Goal: Use online tool/utility: Use online tool/utility

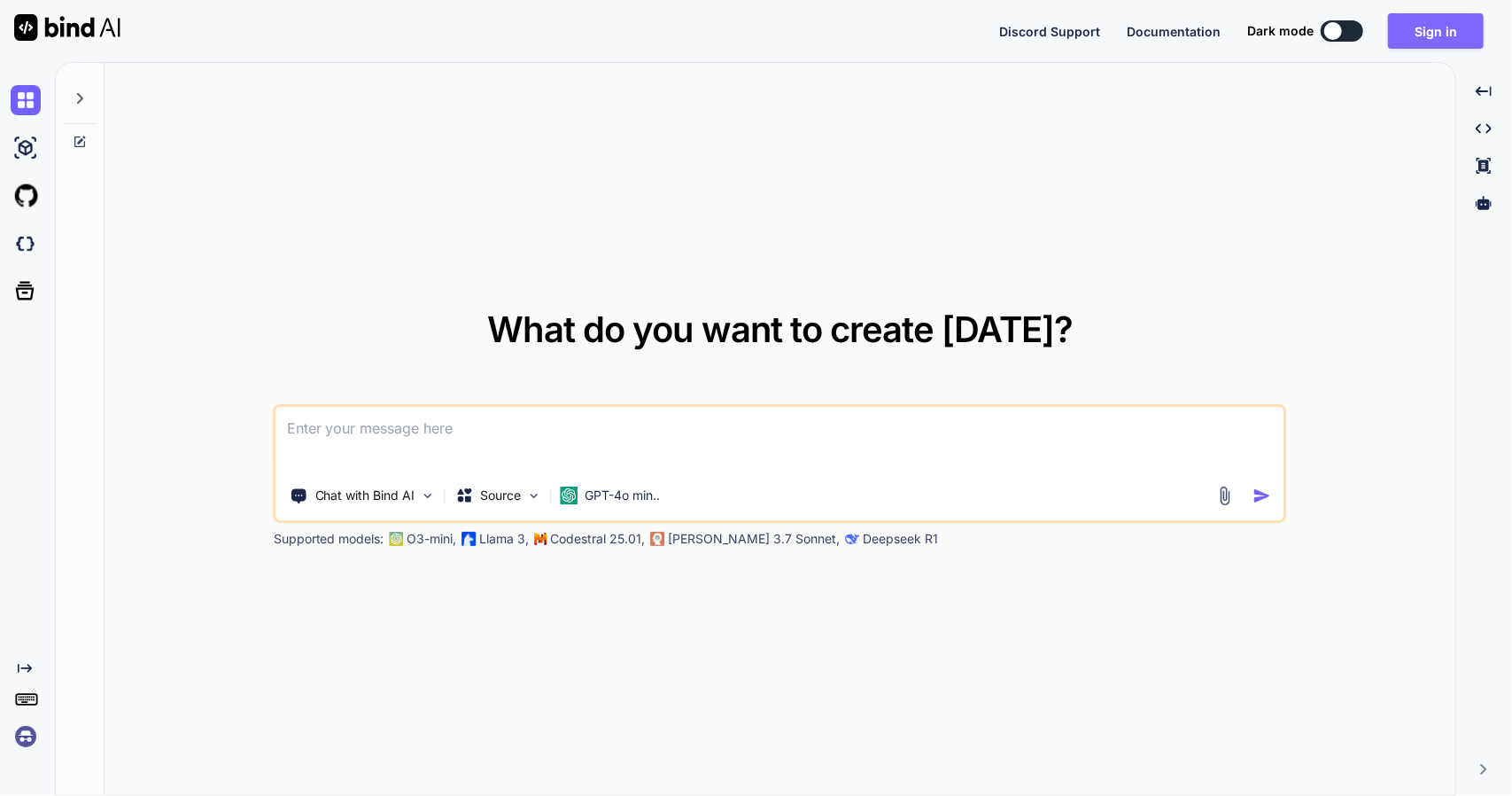
click at [1439, 37] on button "Sign in" at bounding box center [1435, 31] width 95 height 35
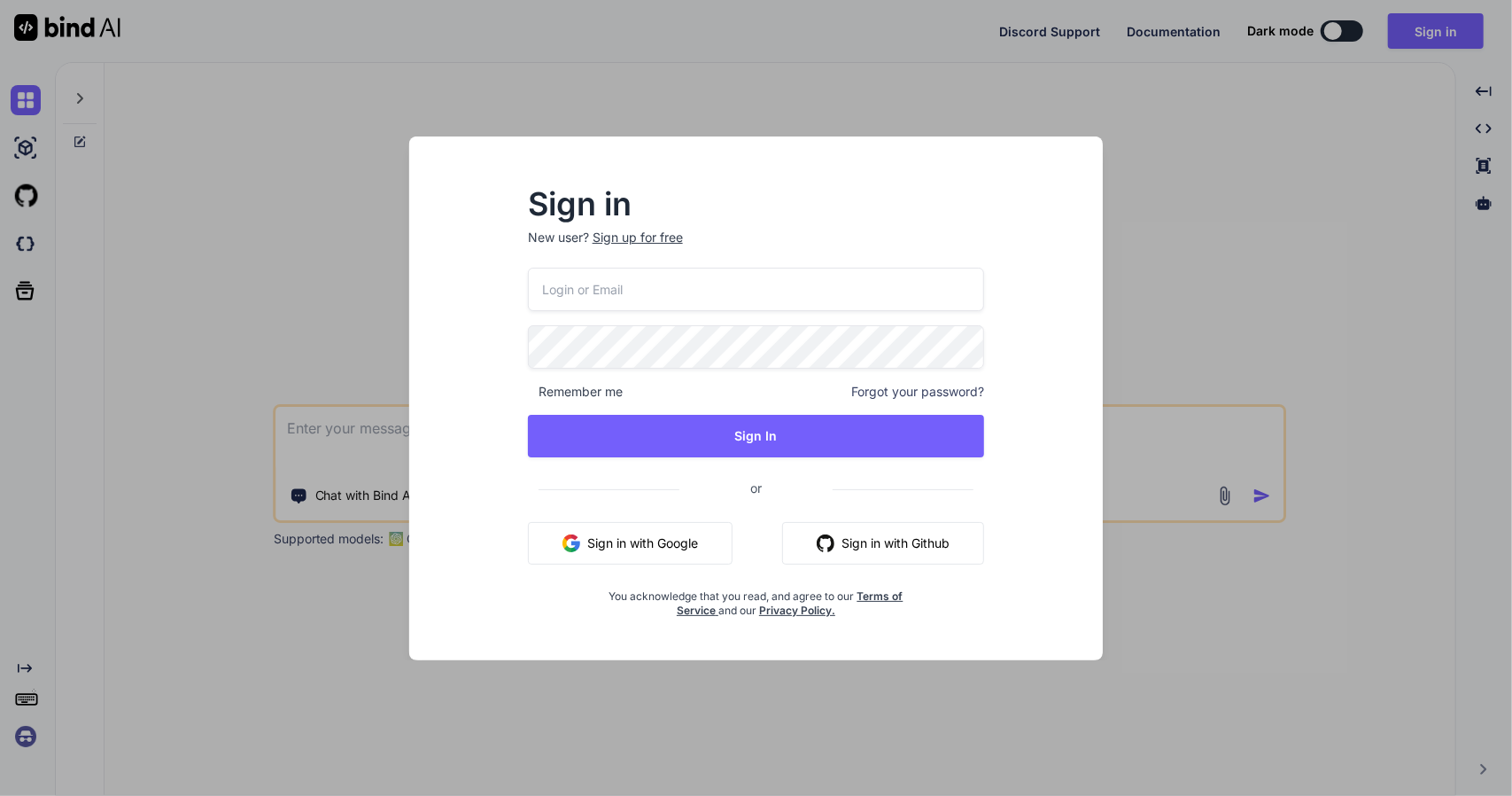
paste input "[URL][DOMAIN_NAME]"
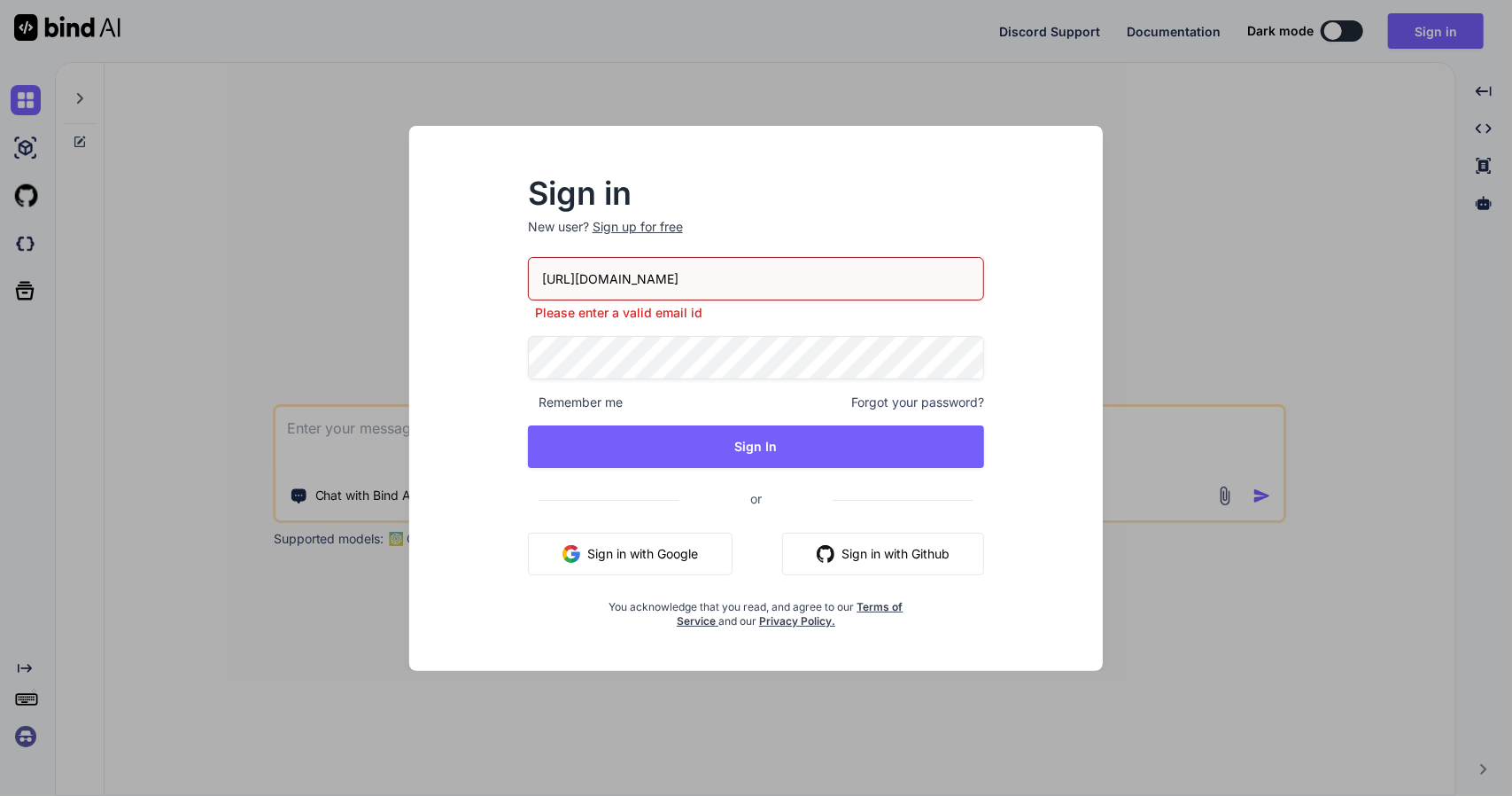
drag, startPoint x: 688, startPoint y: 280, endPoint x: 514, endPoint y: 268, distance: 174.4
click at [514, 268] on div "Sign in New user? Sign up for free [URL][DOMAIN_NAME] Please enter a valid emai…" at bounding box center [756, 403] width 514 height 449
paste input "[EMAIL_ADDRESS][DOMAIN_NAME]"
type input "[EMAIL_ADDRESS][DOMAIN_NAME]"
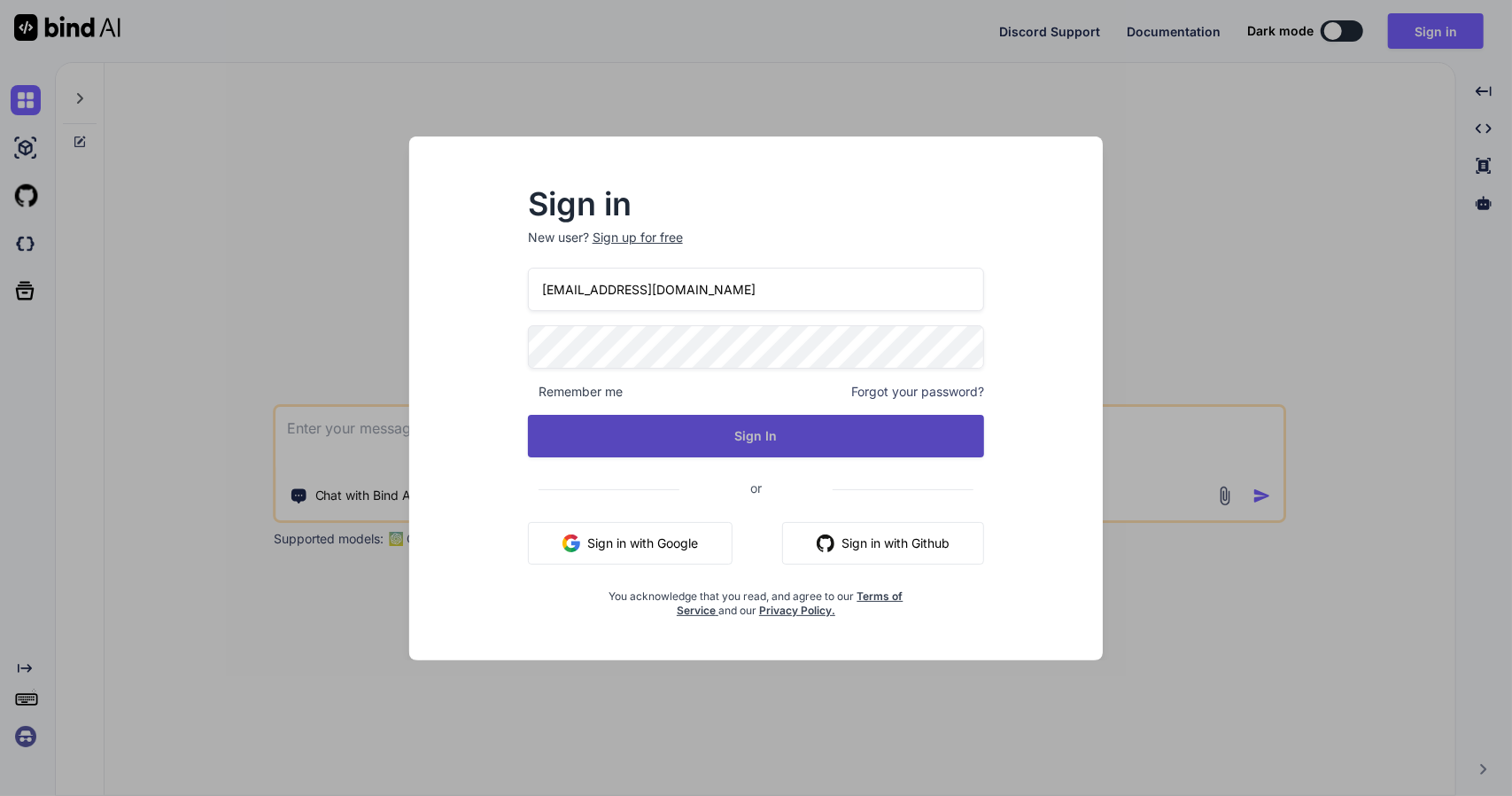
click at [741, 437] on button "Sign In" at bounding box center [757, 436] width 457 height 43
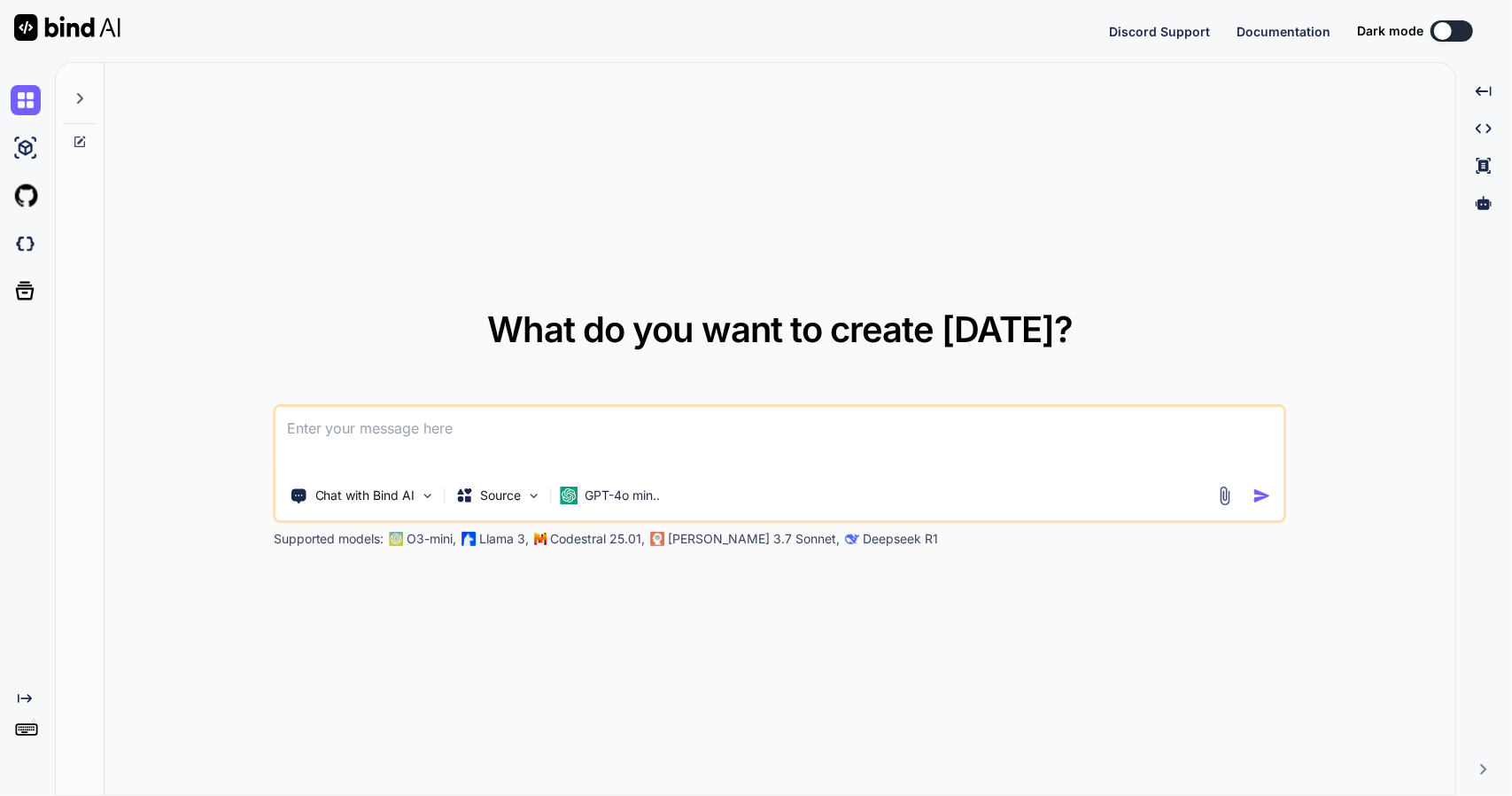
type textarea "x"
click at [1442, 28] on button "Sign in" at bounding box center [1435, 31] width 95 height 35
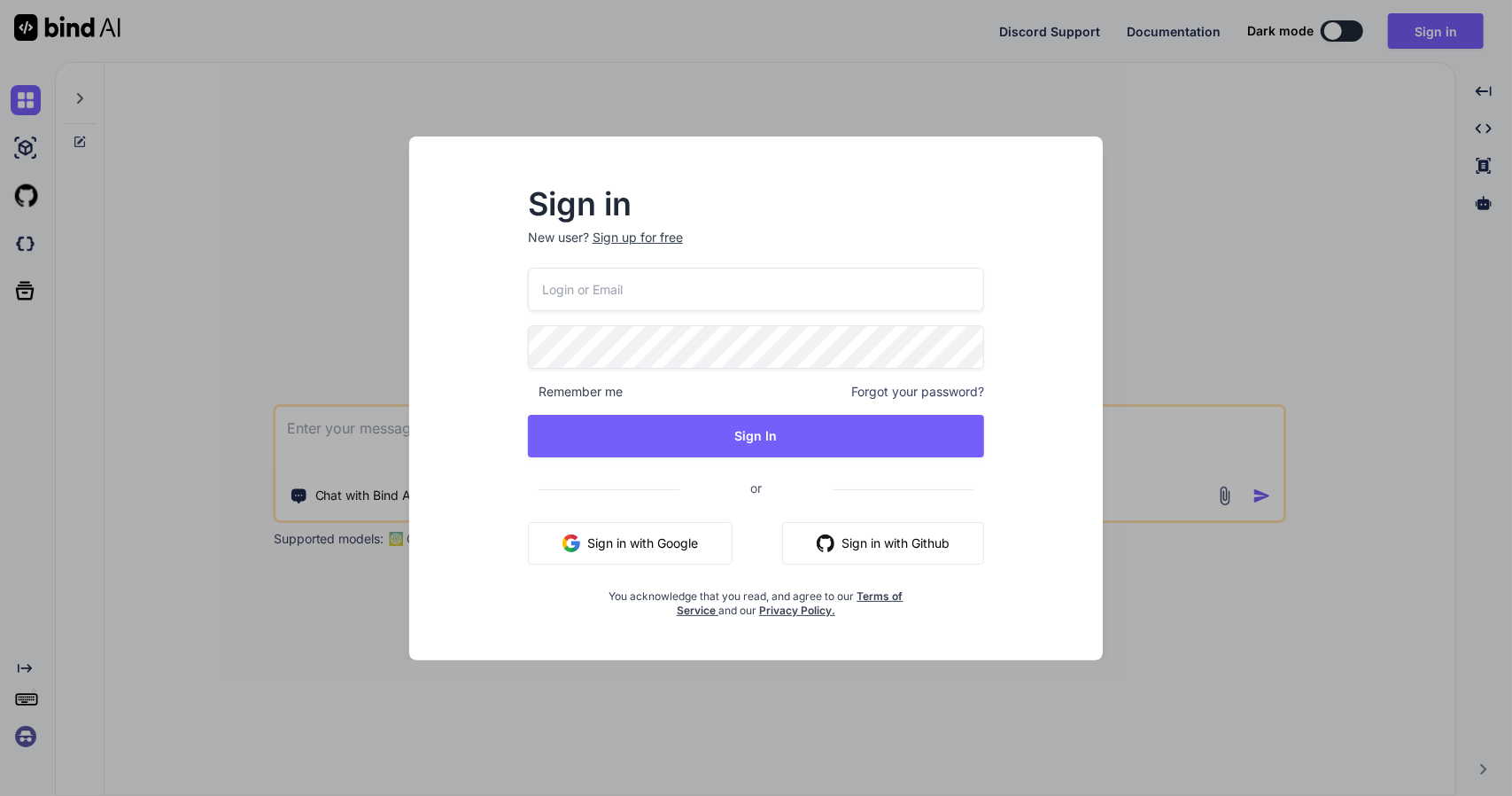
click at [692, 298] on input "email" at bounding box center [757, 289] width 457 height 44
paste input "[EMAIL_ADDRESS][DOMAIN_NAME]"
type input "[EMAIL_ADDRESS][DOMAIN_NAME]"
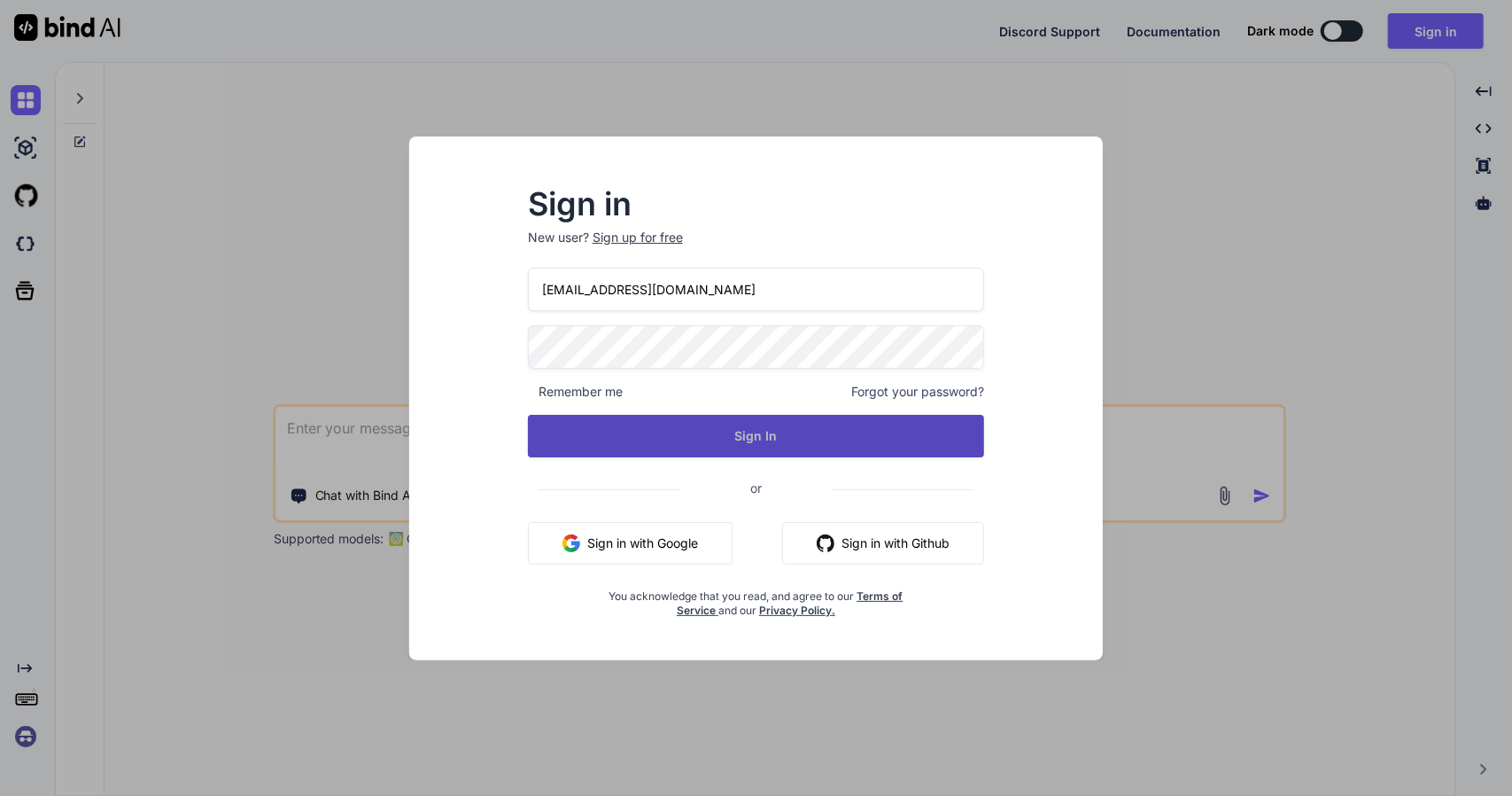
click at [772, 442] on button "Sign In" at bounding box center [757, 436] width 457 height 43
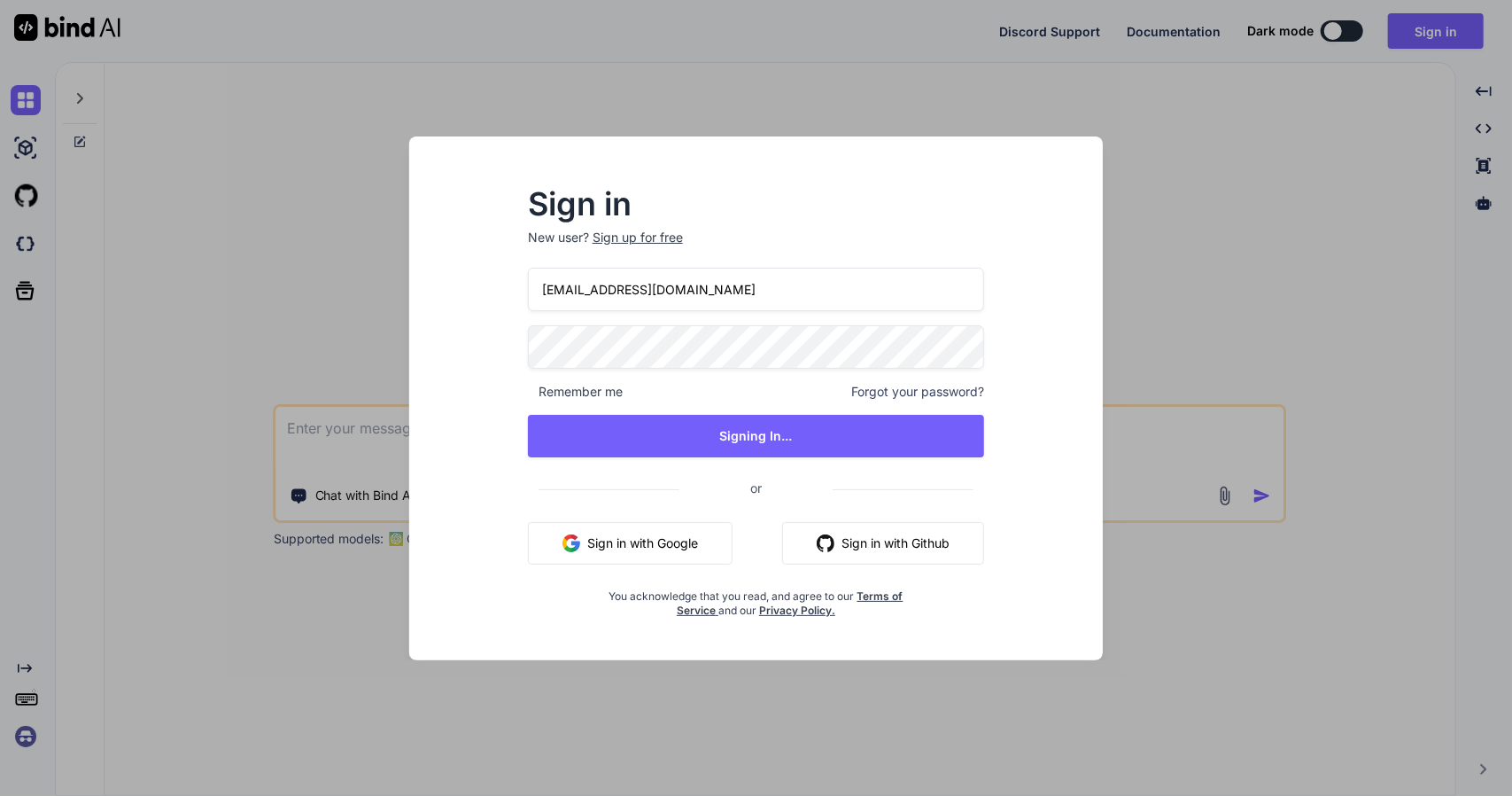
type textarea "x"
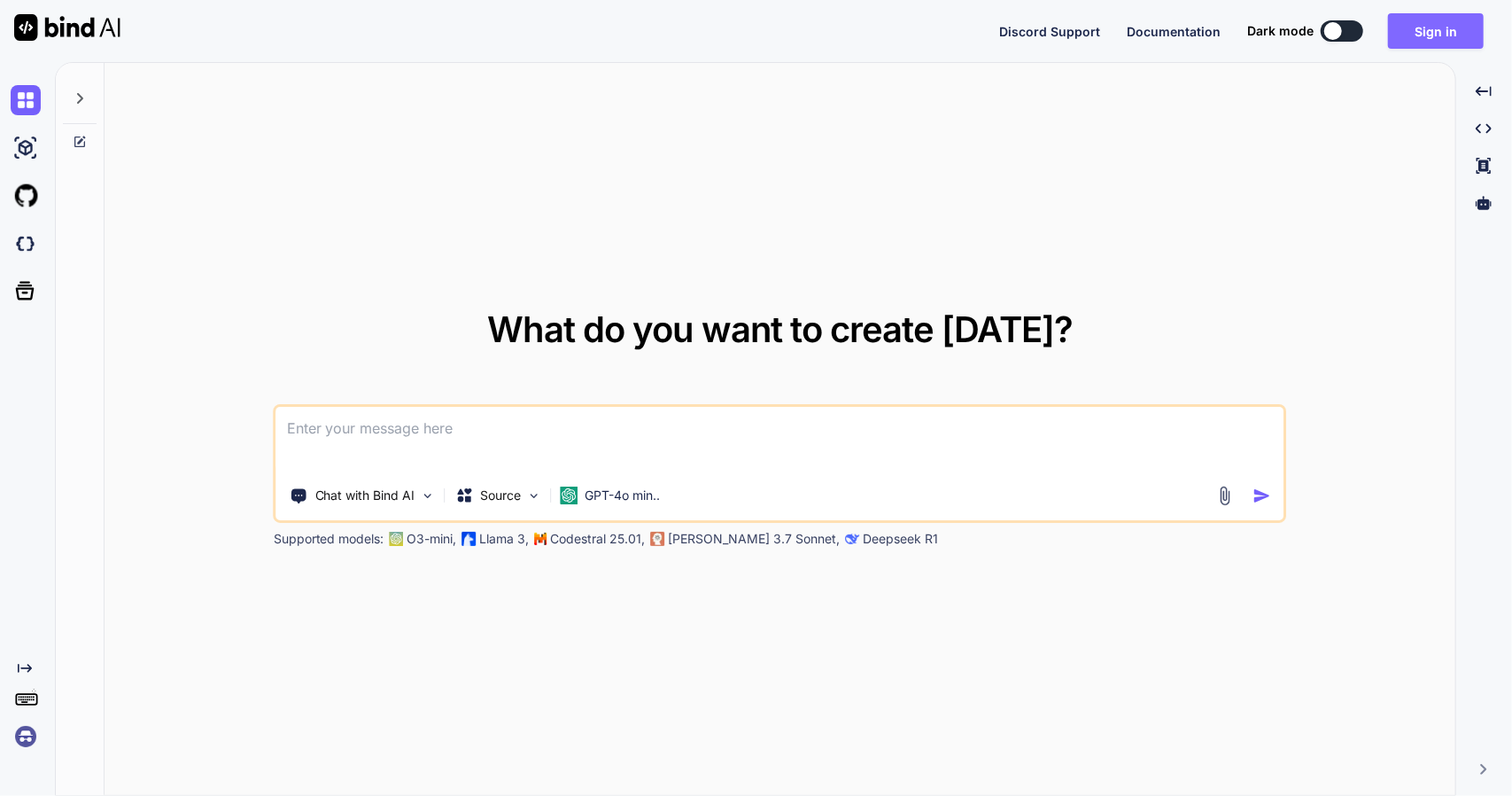
click at [1420, 44] on button "Sign in" at bounding box center [1435, 31] width 95 height 35
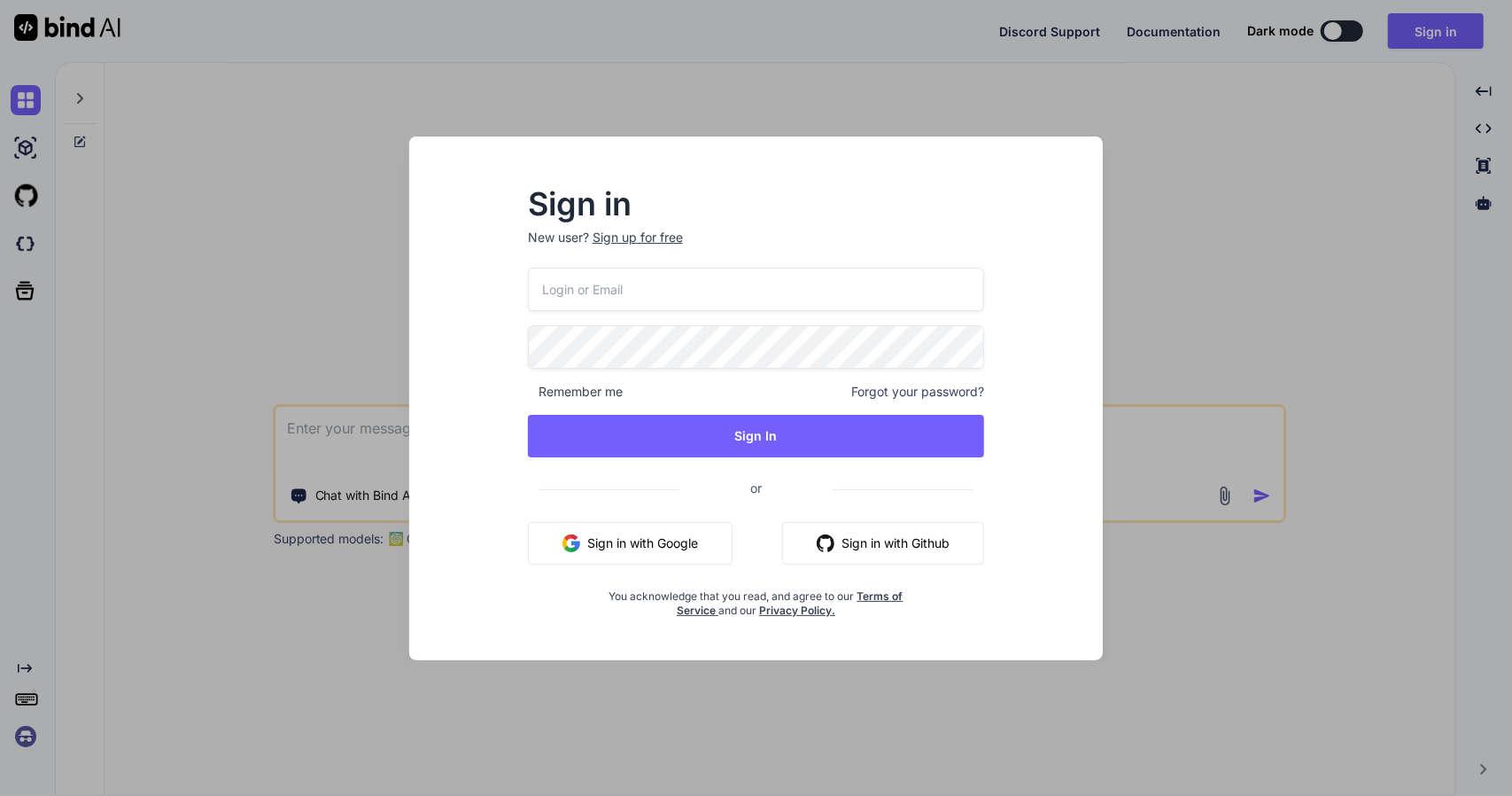
click at [573, 291] on input "email" at bounding box center [757, 289] width 457 height 44
paste input "[EMAIL_ADDRESS][DOMAIN_NAME]"
type input "[EMAIL_ADDRESS][DOMAIN_NAME]"
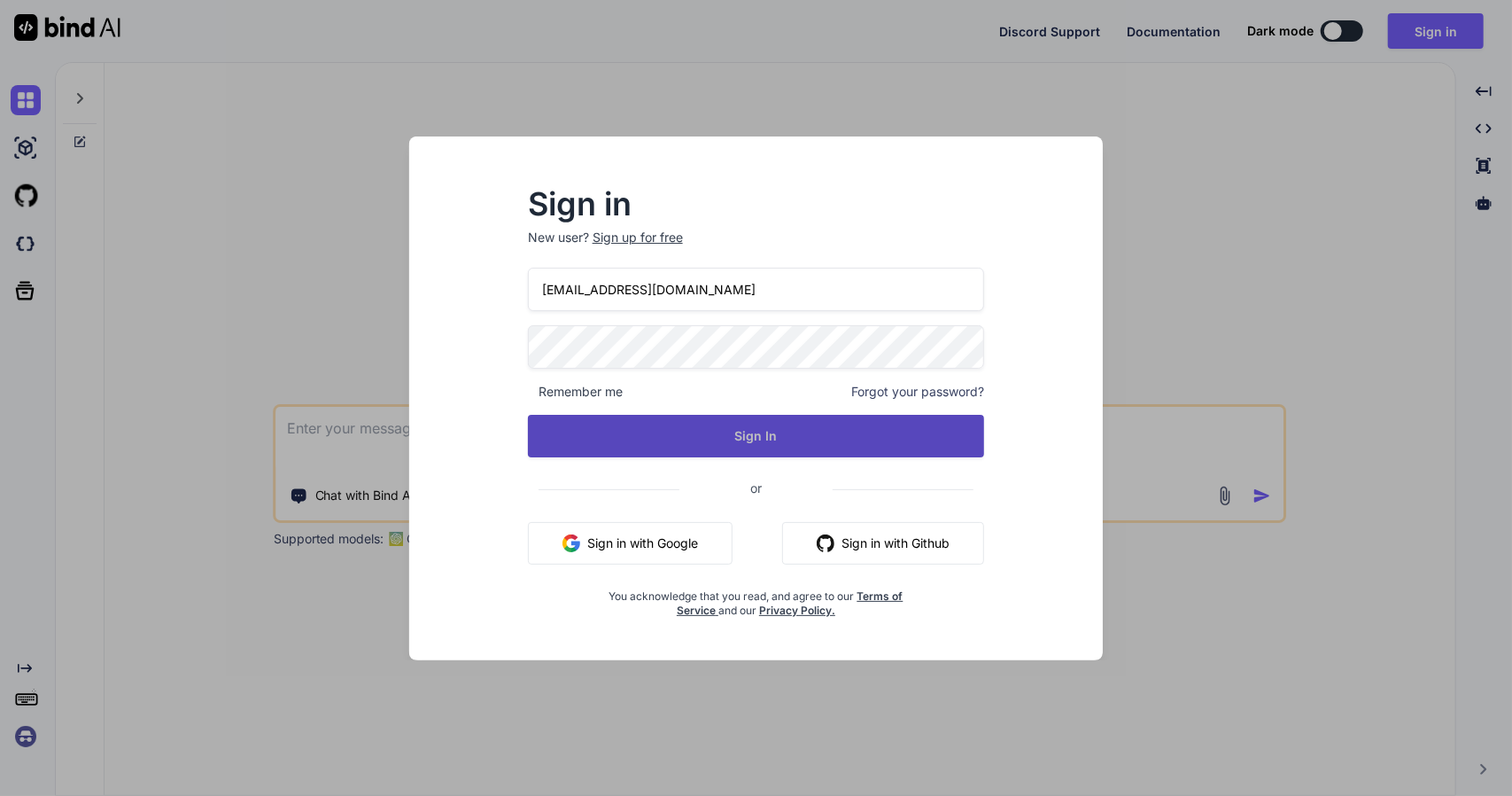
click at [799, 441] on button "Sign In" at bounding box center [757, 436] width 457 height 43
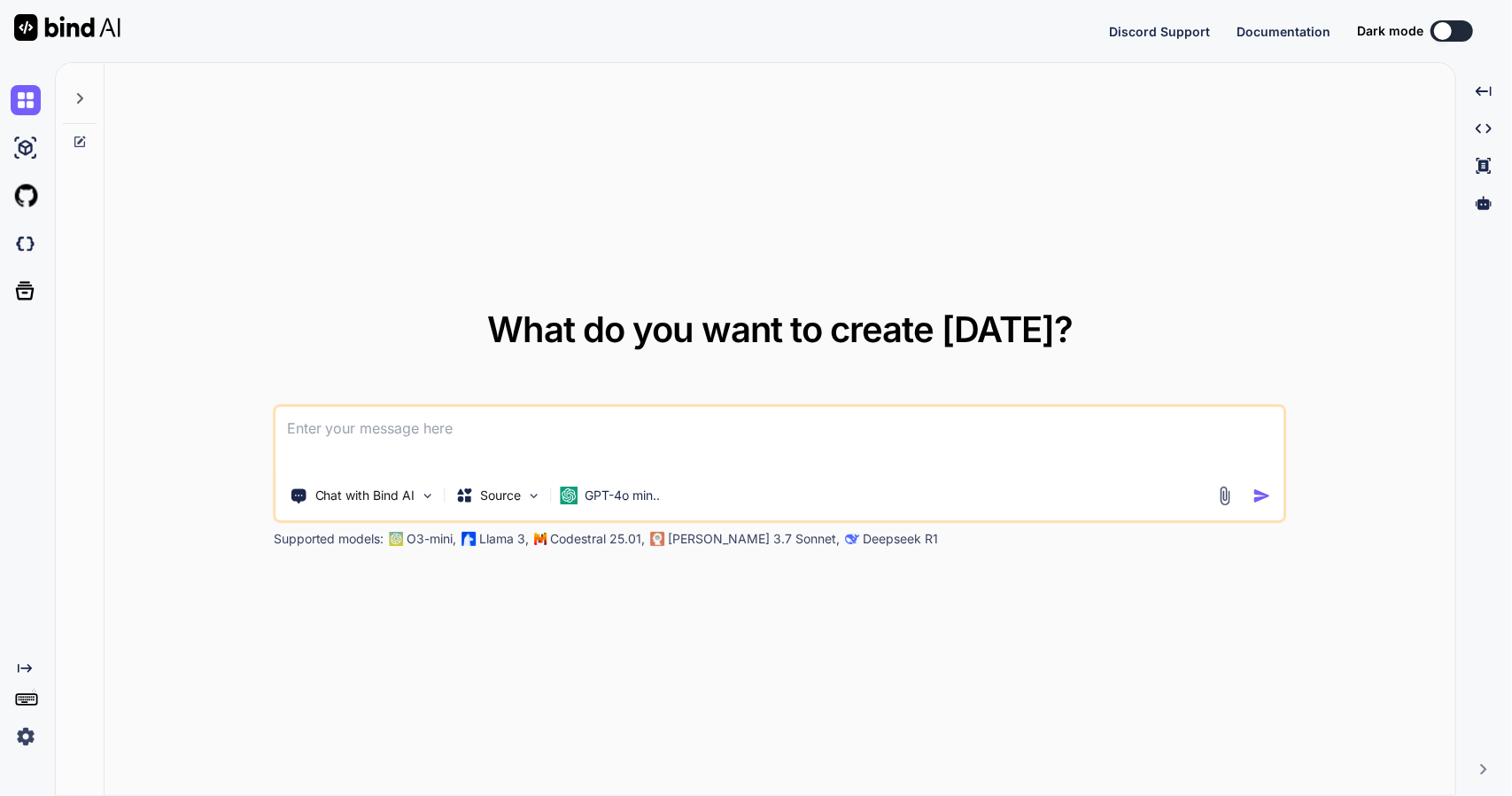
click at [1456, 38] on button at bounding box center [1452, 31] width 43 height 21
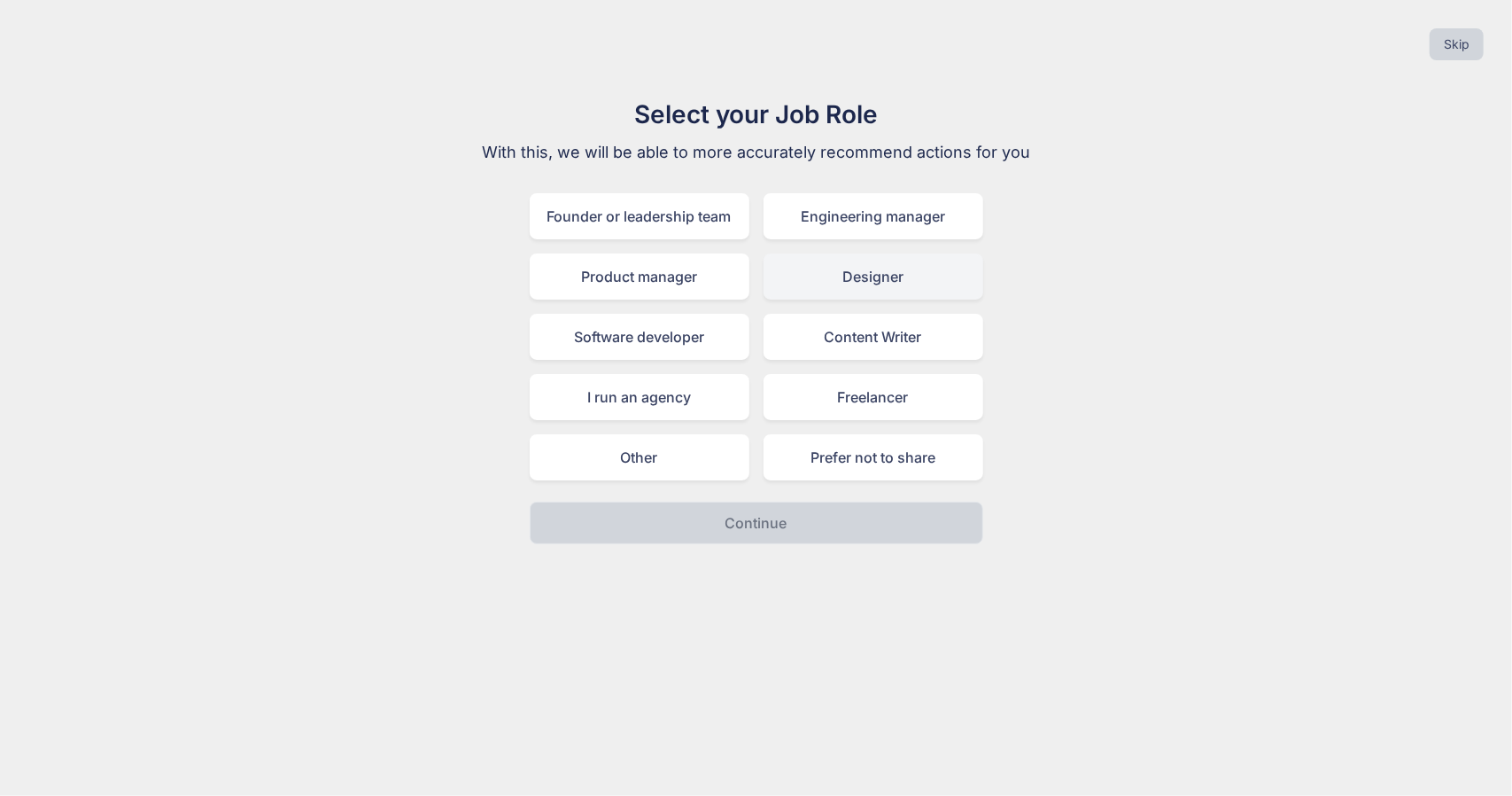
click at [841, 275] on div "Designer" at bounding box center [873, 277] width 219 height 46
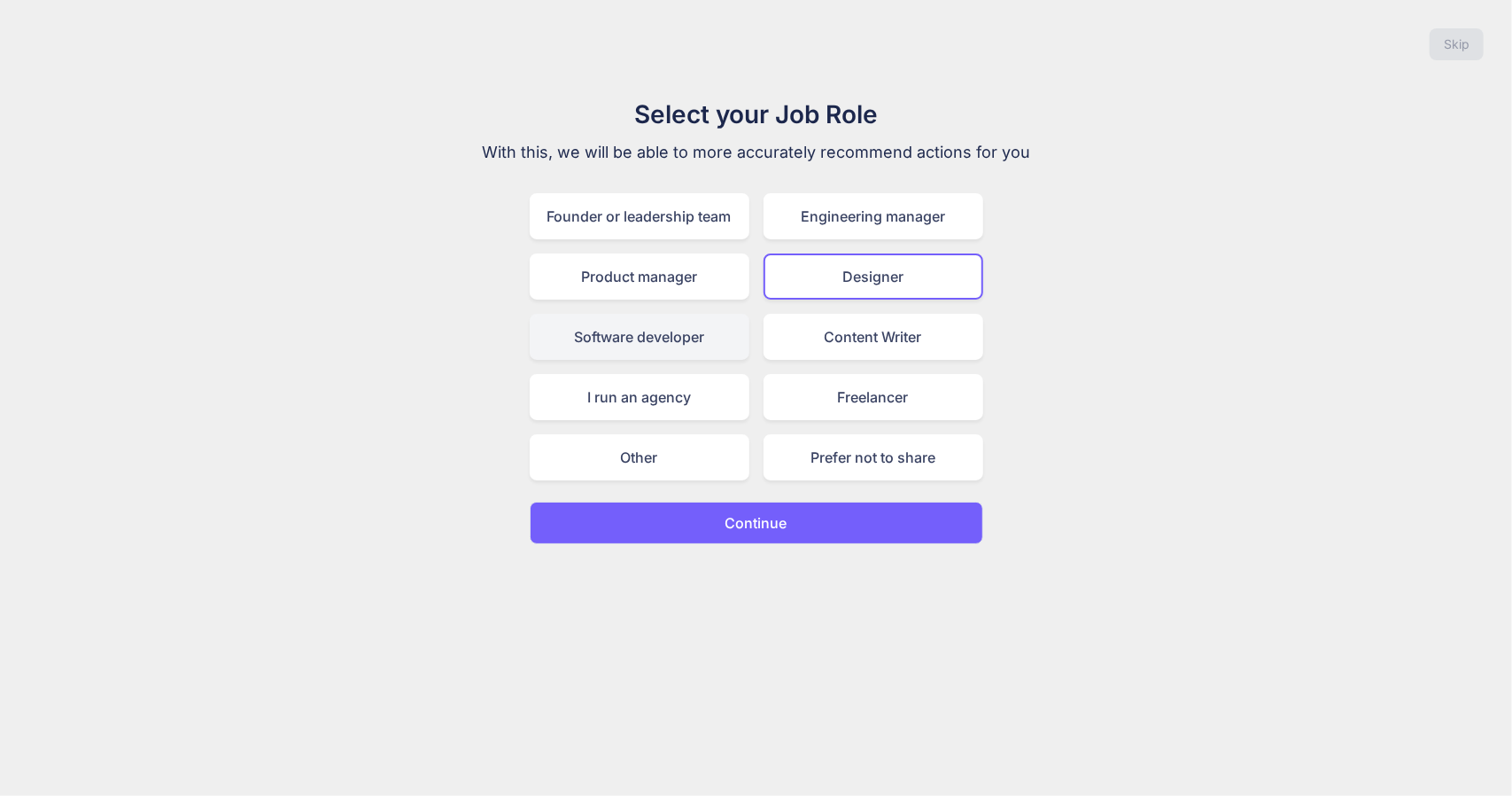
click at [657, 329] on div "Software developer" at bounding box center [638, 337] width 219 height 46
click at [864, 283] on div "Designer" at bounding box center [873, 277] width 219 height 46
click at [799, 508] on button "Continue" at bounding box center [756, 523] width 453 height 43
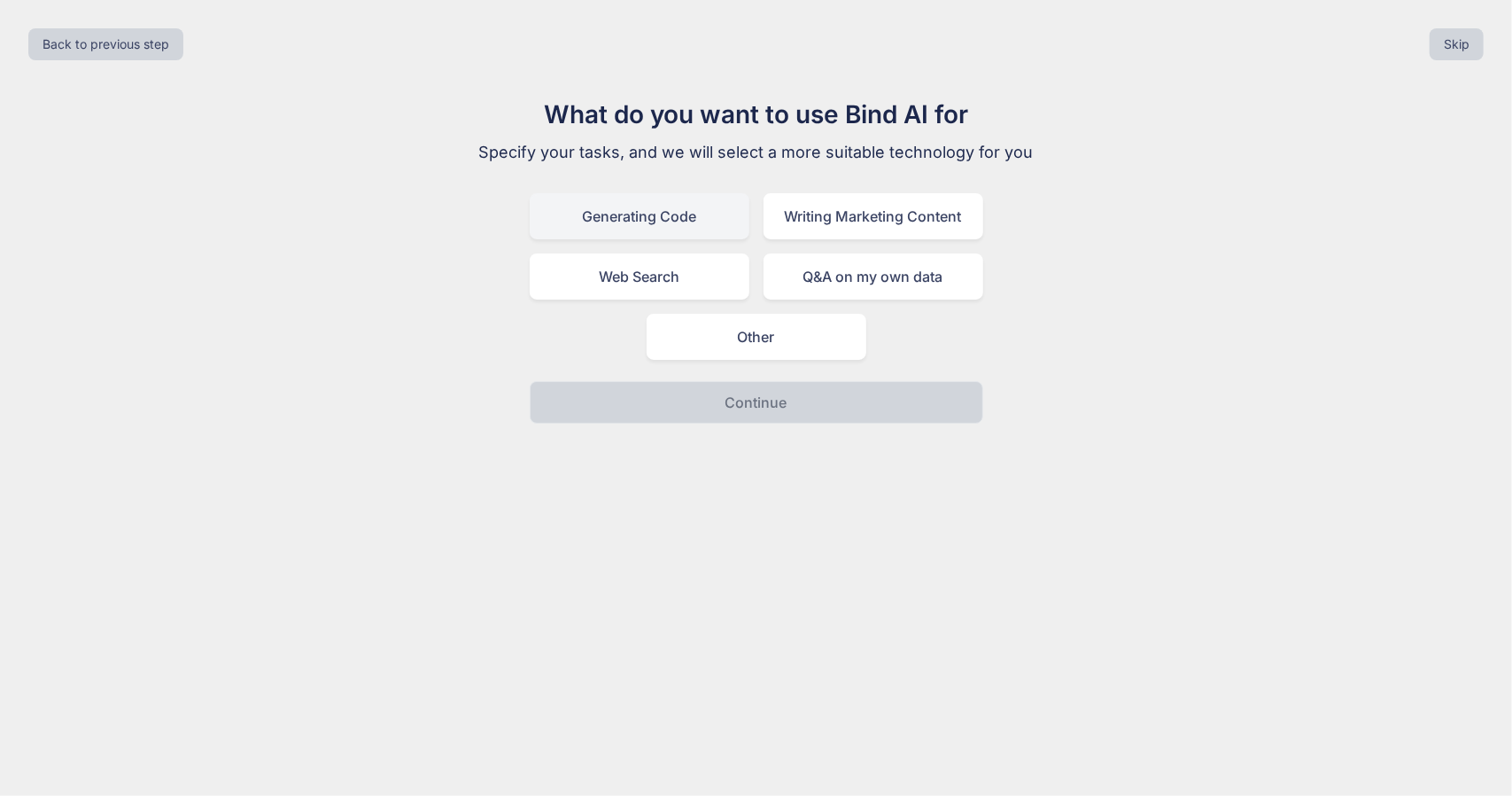
click at [628, 214] on div "Generating Code" at bounding box center [638, 217] width 219 height 46
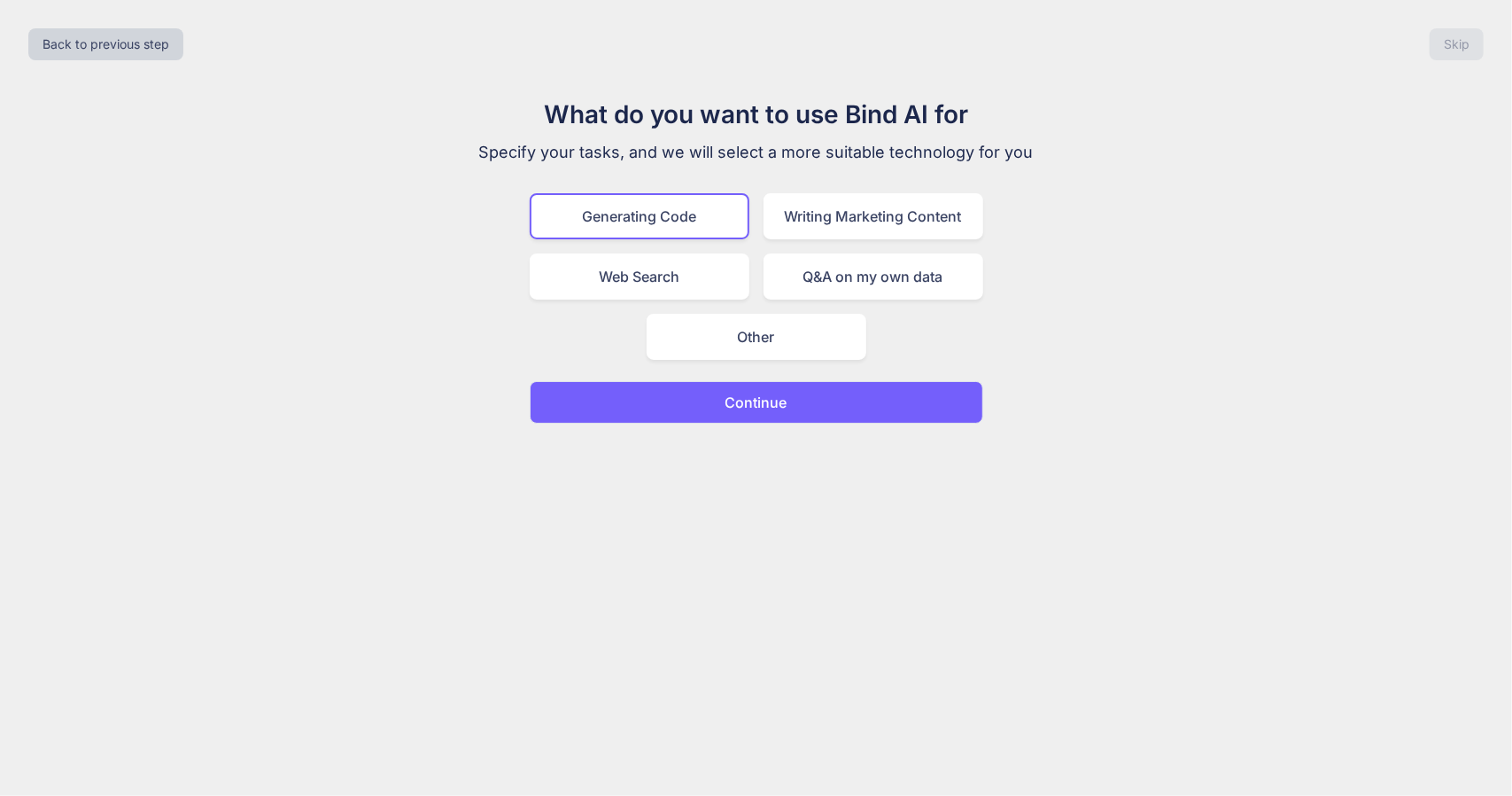
click at [725, 392] on p "Continue" at bounding box center [756, 402] width 62 height 21
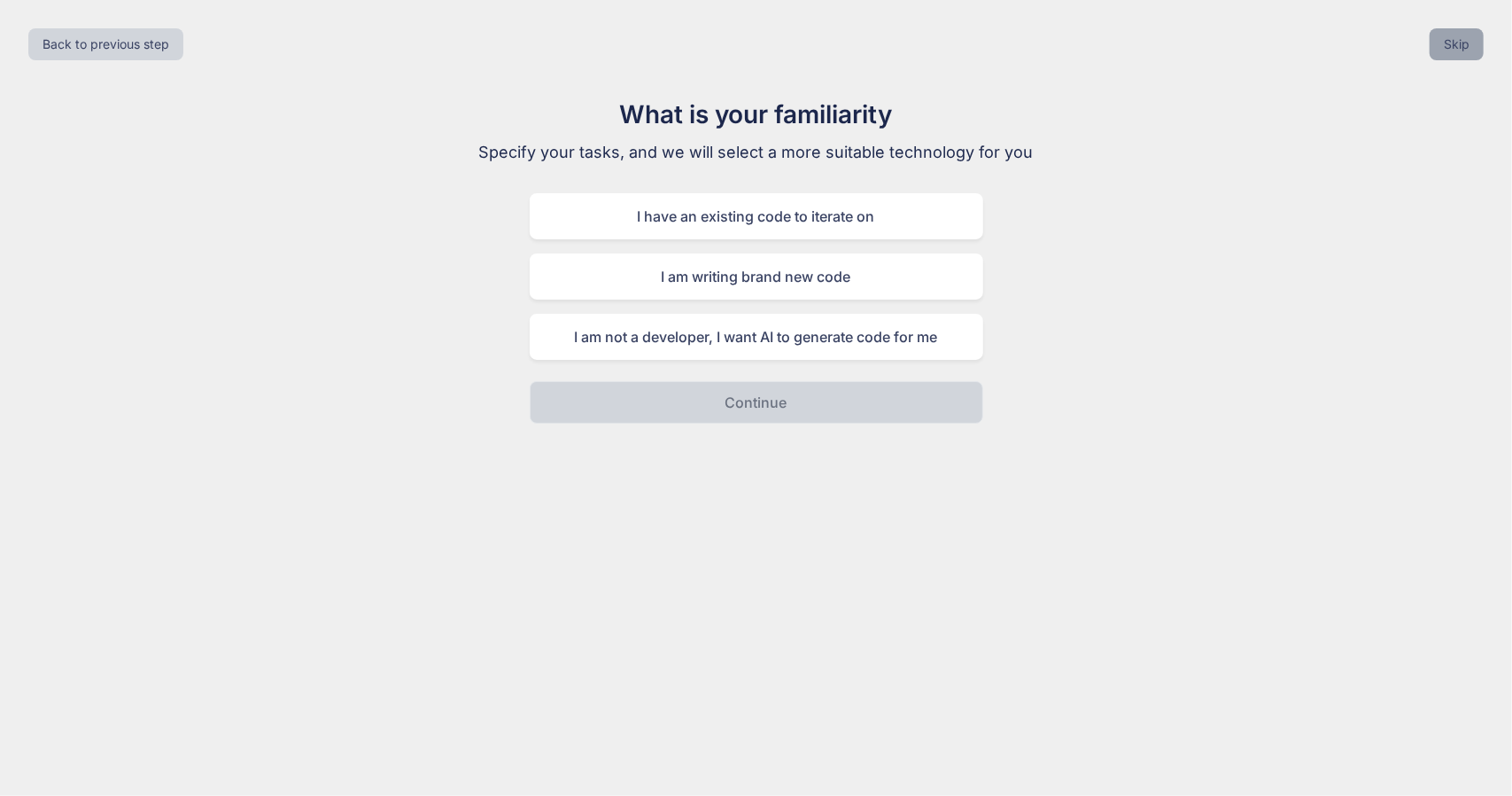
click at [1451, 42] on button "Skip" at bounding box center [1456, 44] width 54 height 31
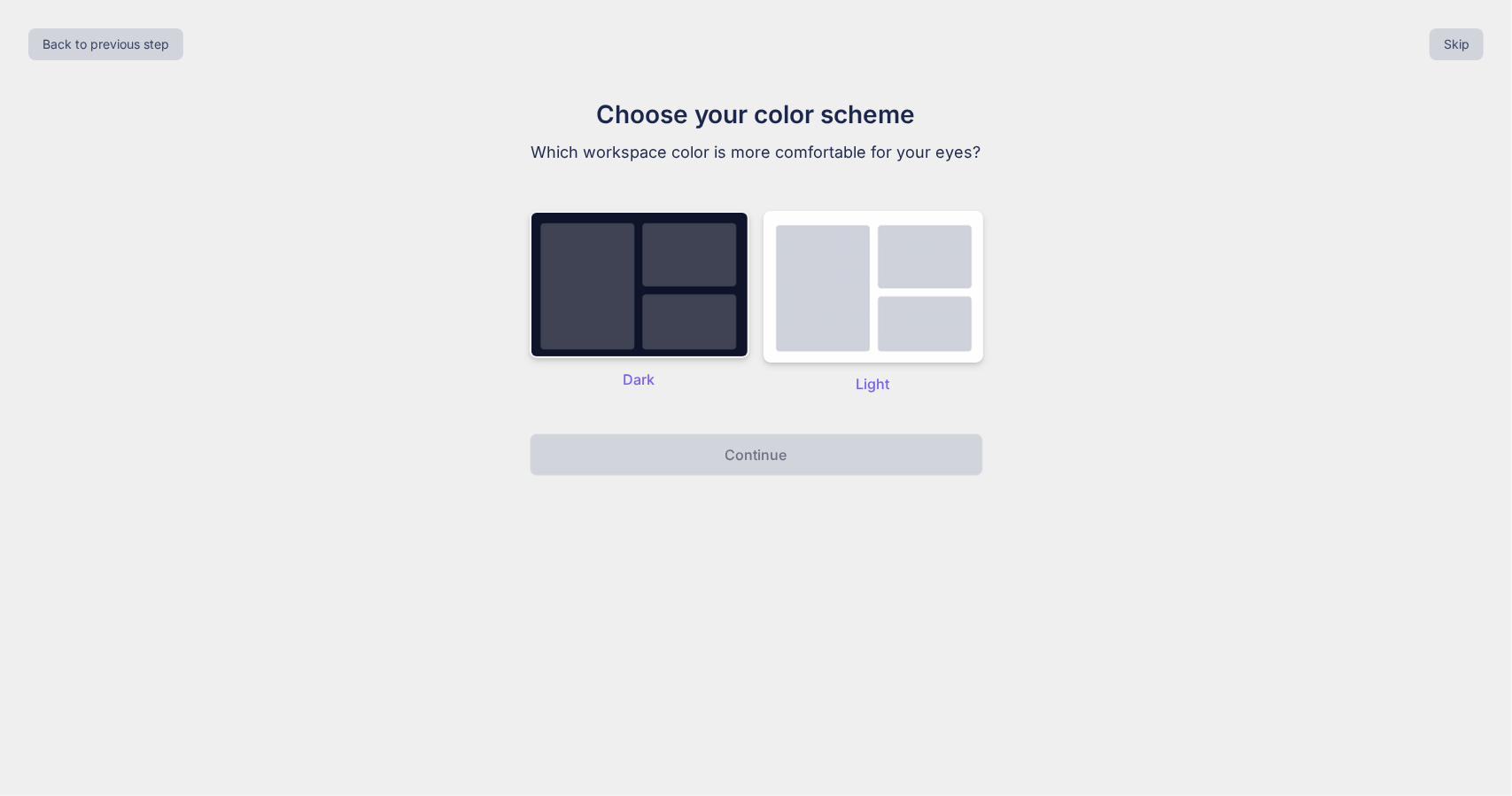
click at [652, 296] on img at bounding box center [638, 284] width 219 height 147
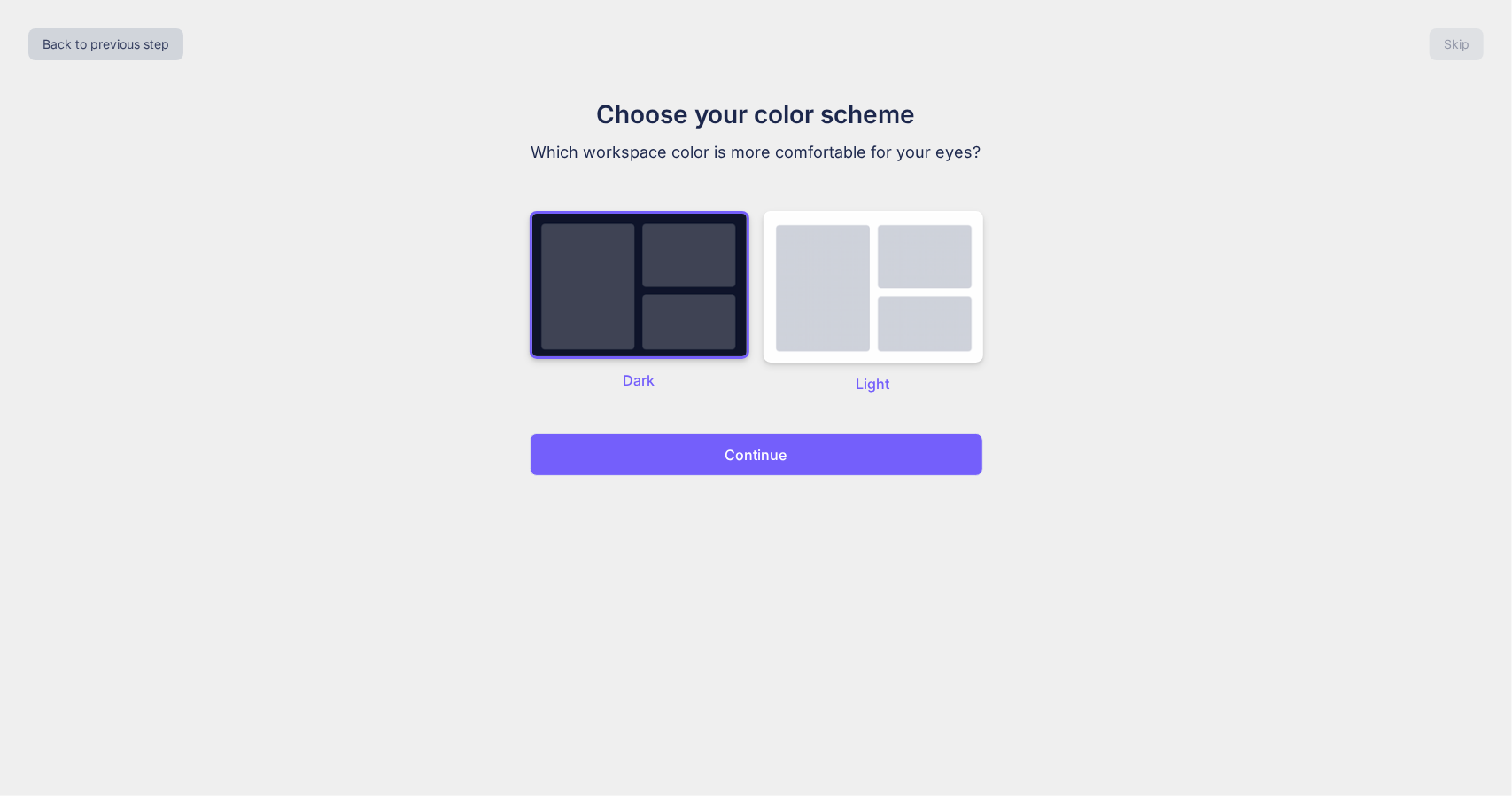
click at [767, 448] on p "Continue" at bounding box center [756, 454] width 62 height 21
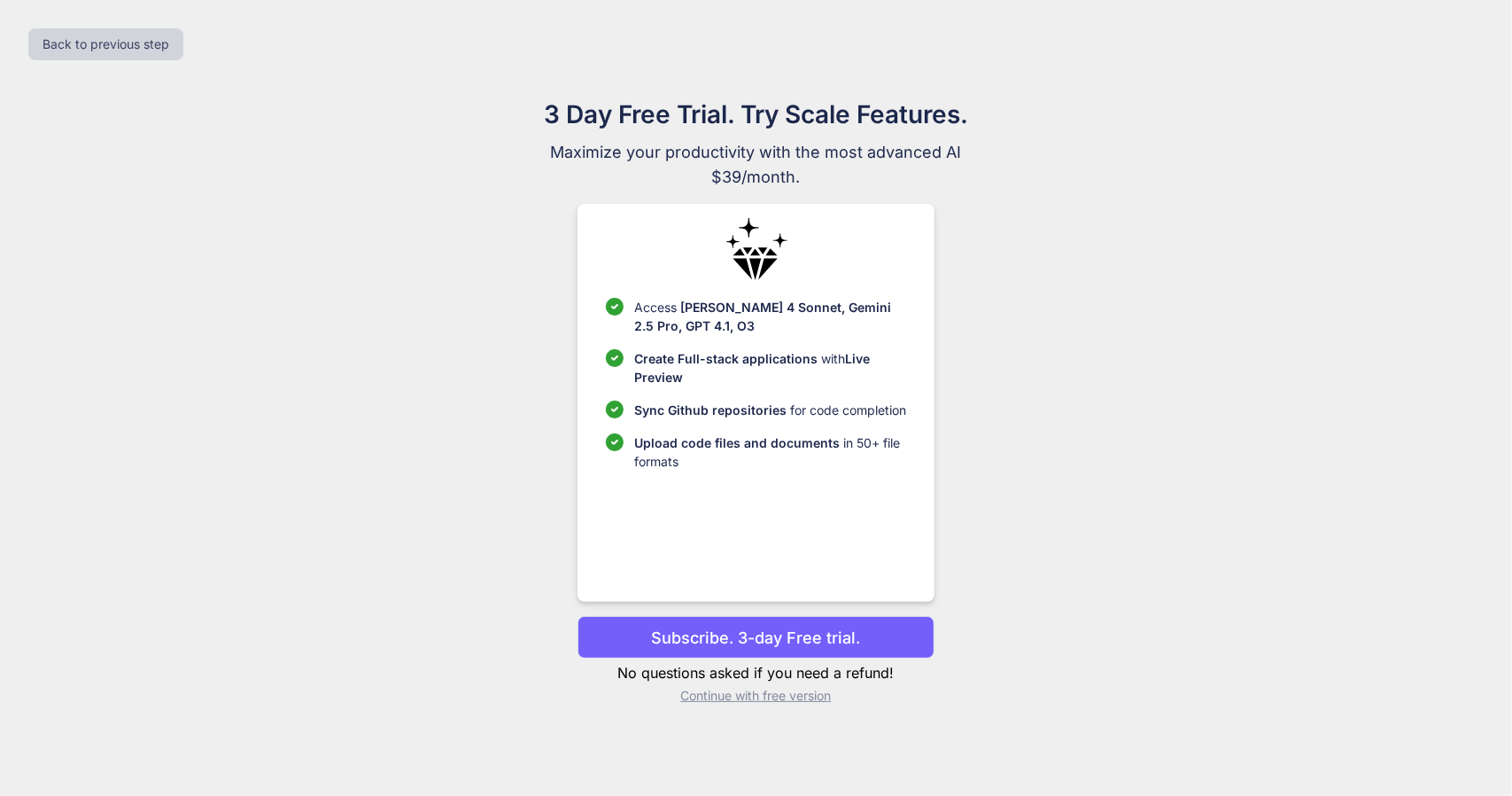
click at [708, 697] on p "Continue with free version" at bounding box center [756, 695] width 357 height 18
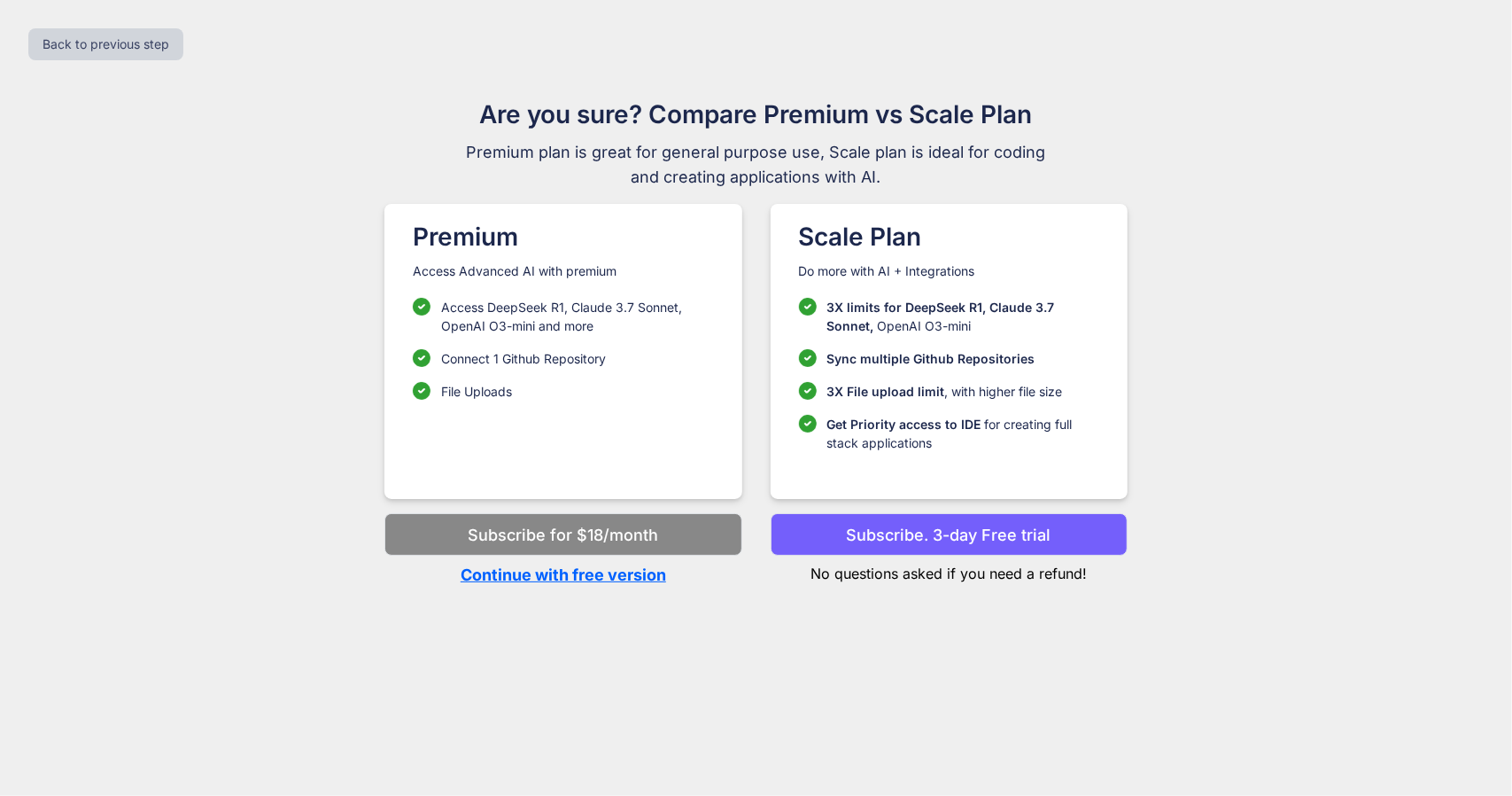
click at [613, 578] on p "Continue with free version" at bounding box center [563, 575] width 357 height 24
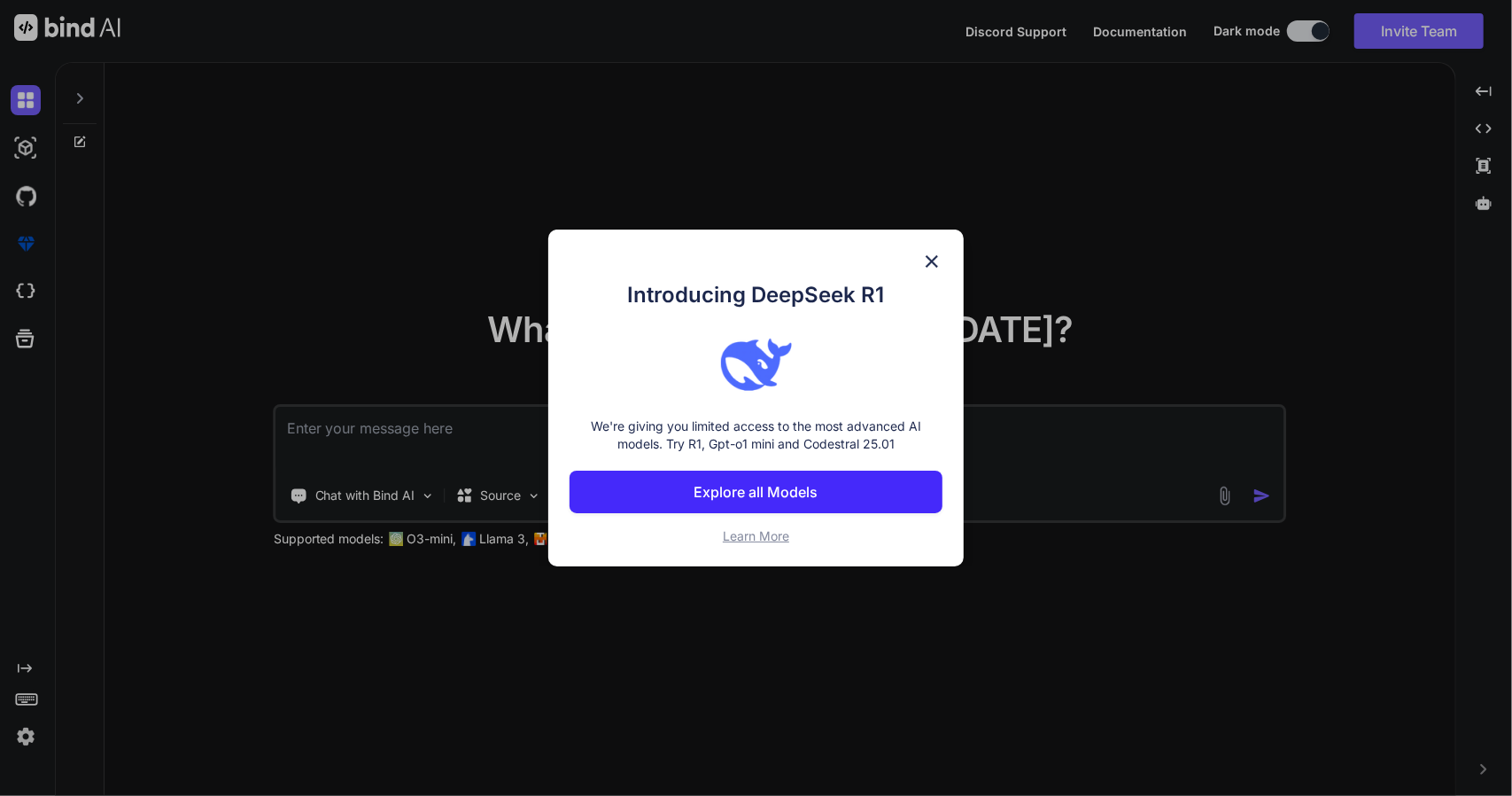
click at [751, 499] on p "Explore all Models" at bounding box center [757, 491] width 124 height 21
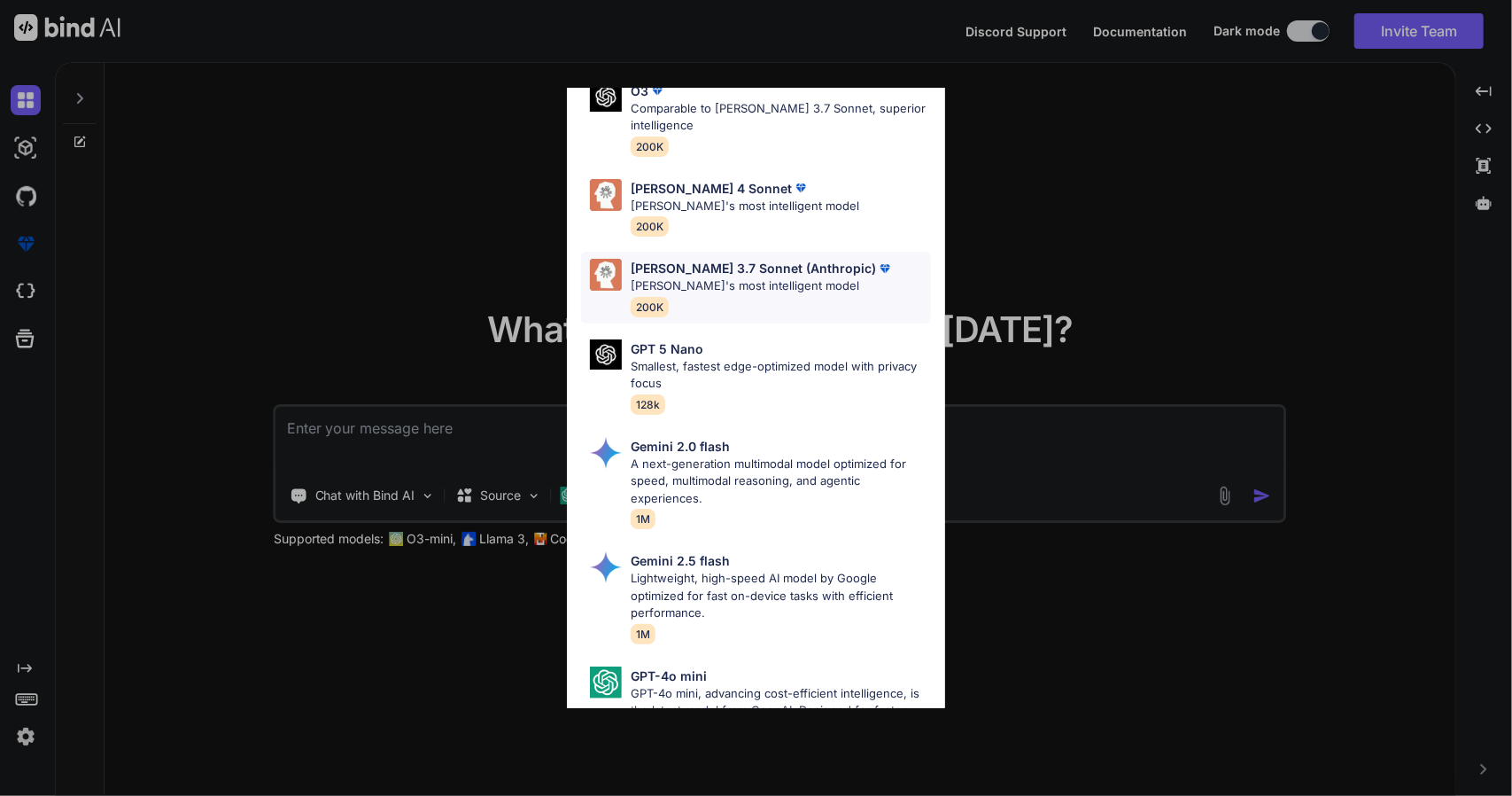
scroll to position [975, 0]
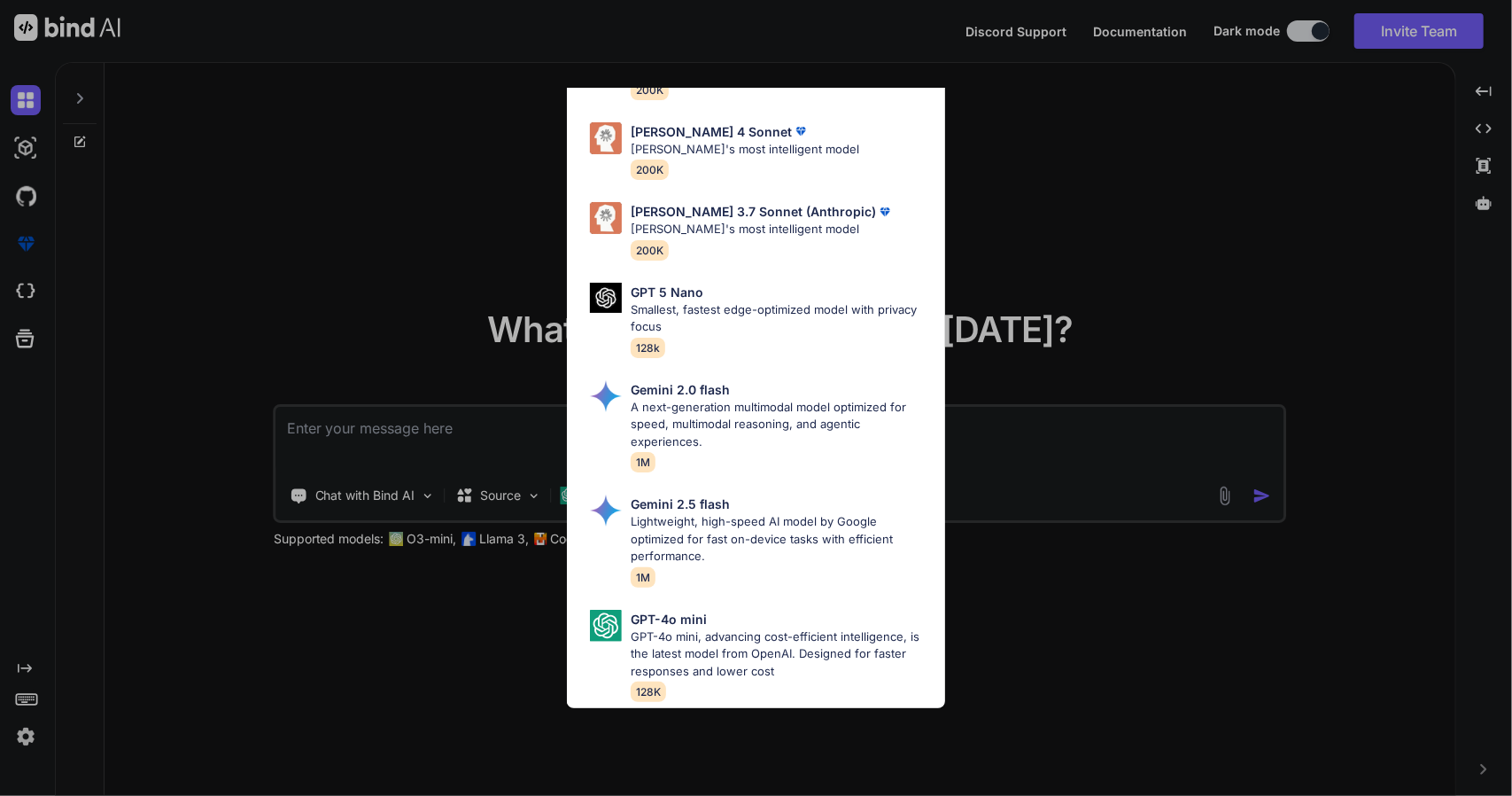
click at [1134, 231] on div "All GPT 5 Mini Smaller, fast variant balancing speed and capability for light t…" at bounding box center [756, 398] width 1512 height 796
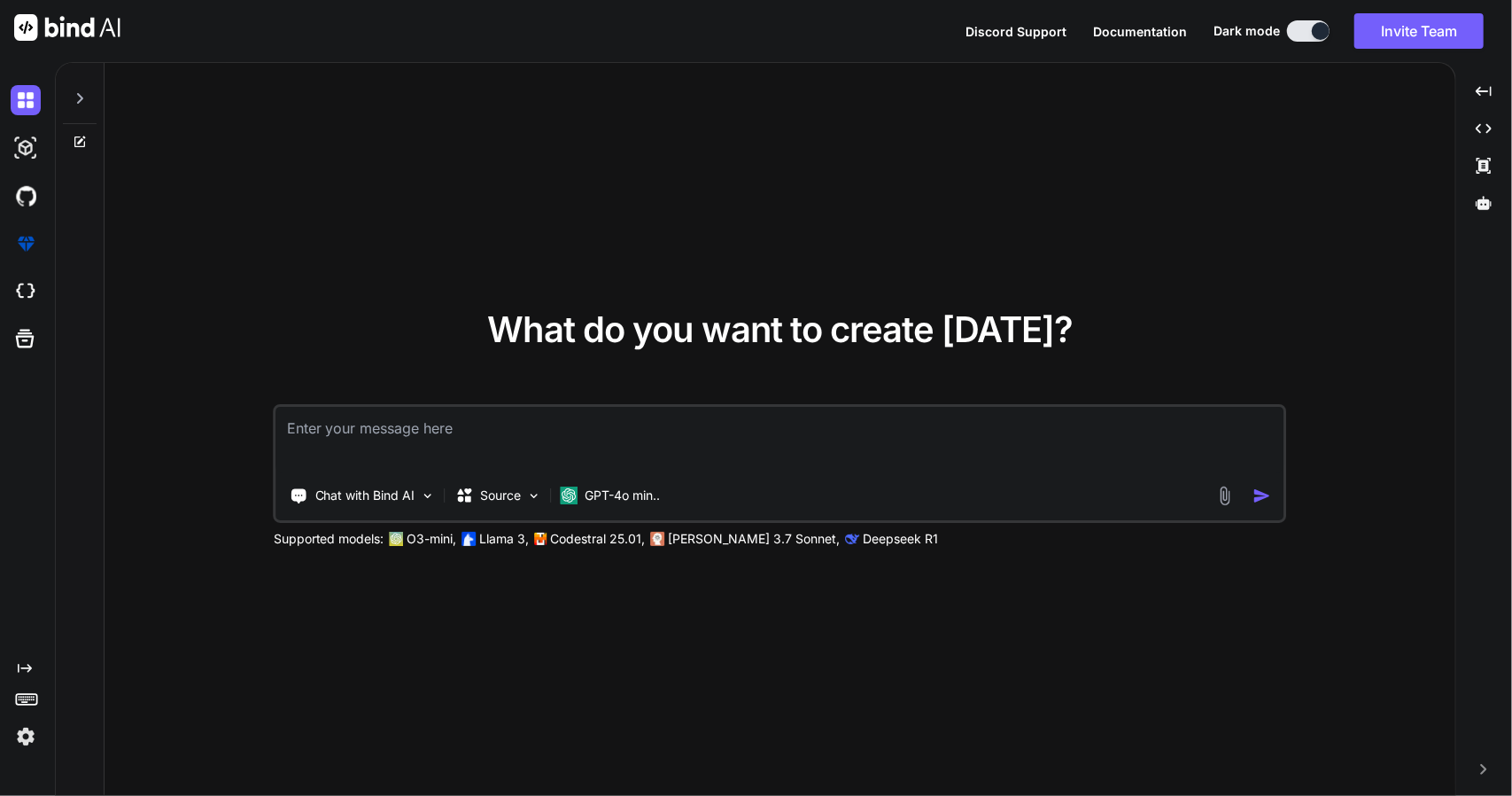
click at [463, 440] on textarea at bounding box center [780, 439] width 1007 height 66
click at [479, 442] on textarea at bounding box center [780, 439] width 1007 height 66
click at [426, 493] on img at bounding box center [428, 495] width 15 height 15
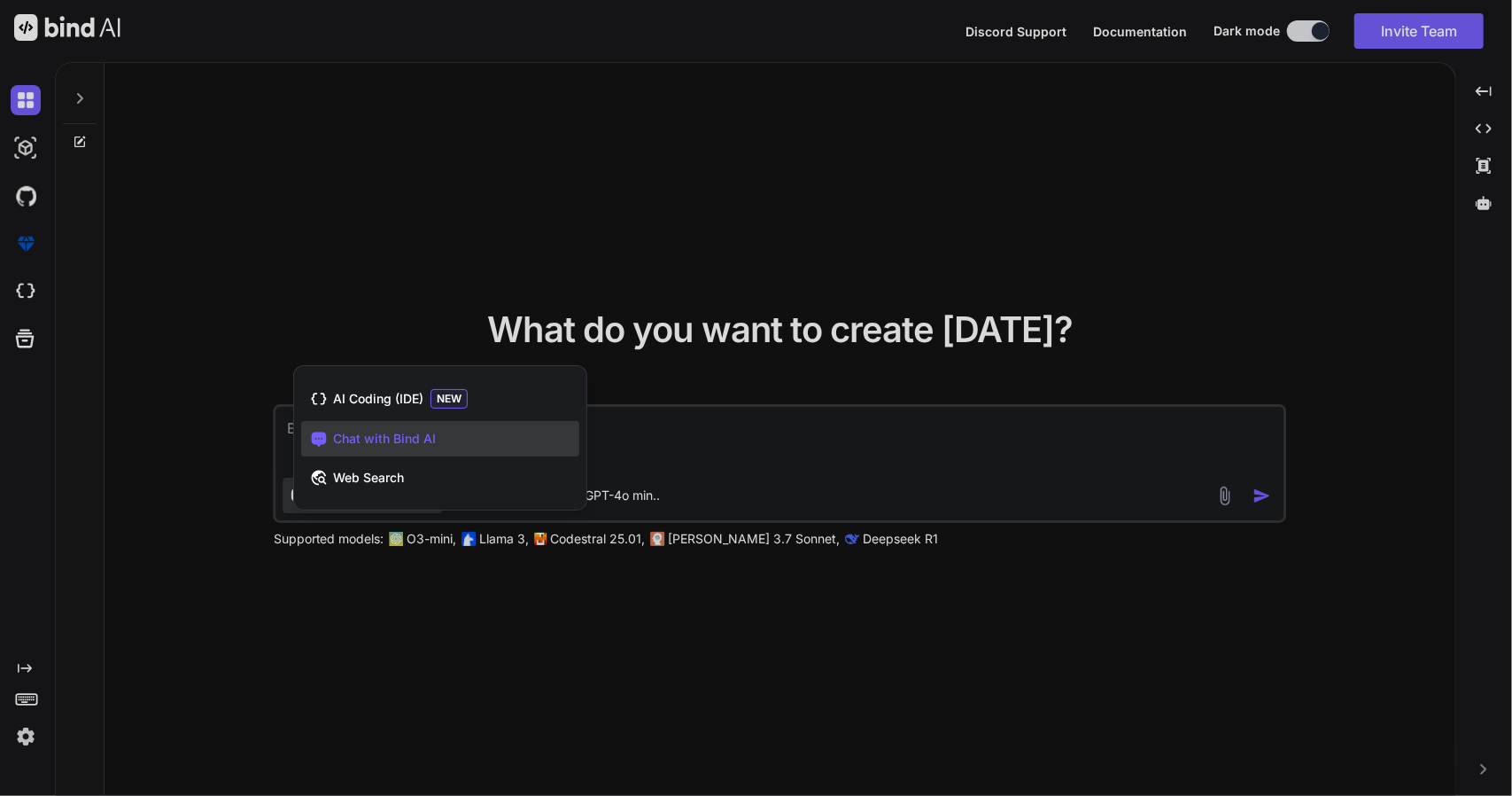
click at [281, 644] on div at bounding box center [756, 398] width 1512 height 796
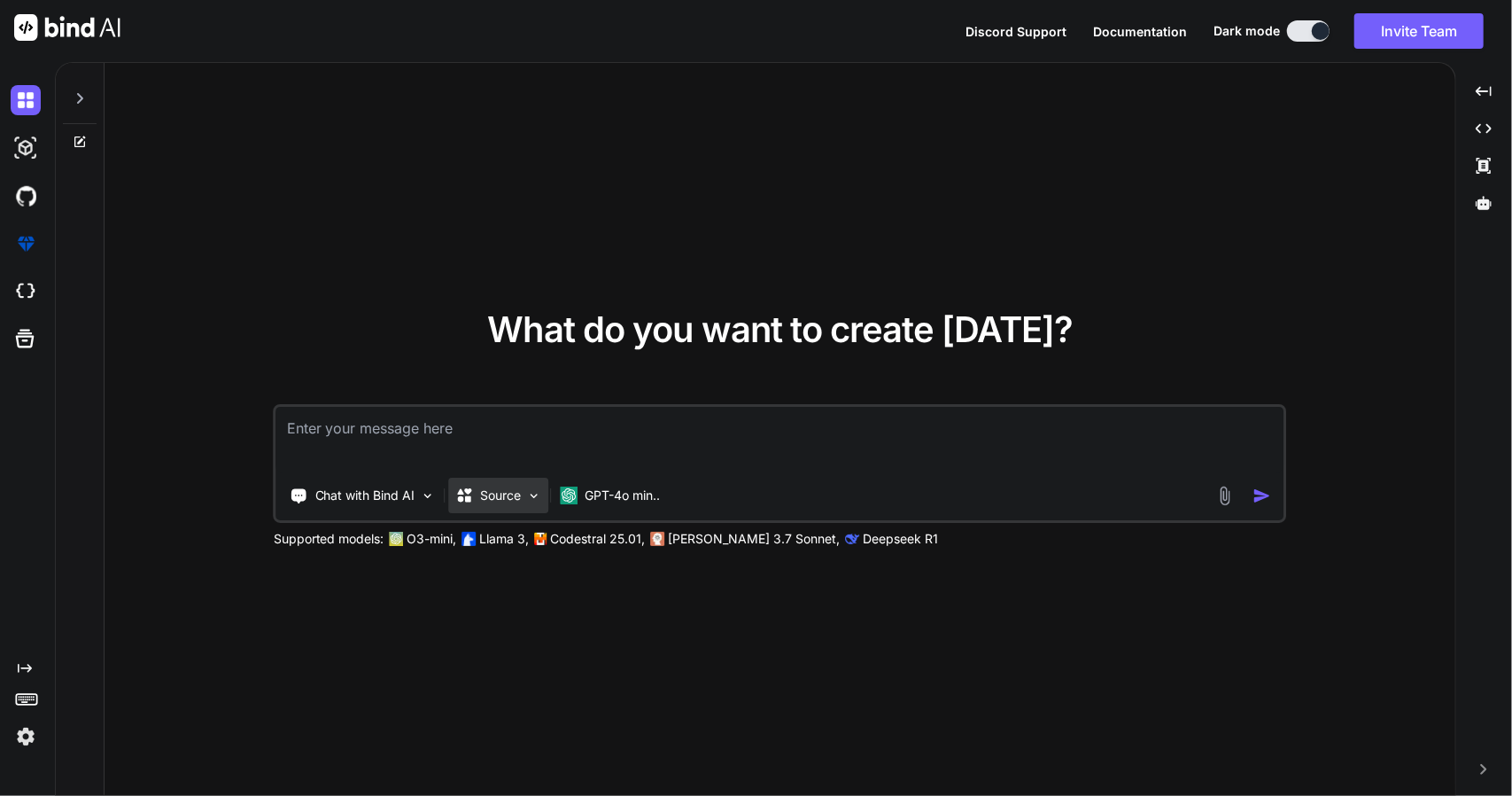
click at [528, 503] on div "Source" at bounding box center [499, 495] width 100 height 35
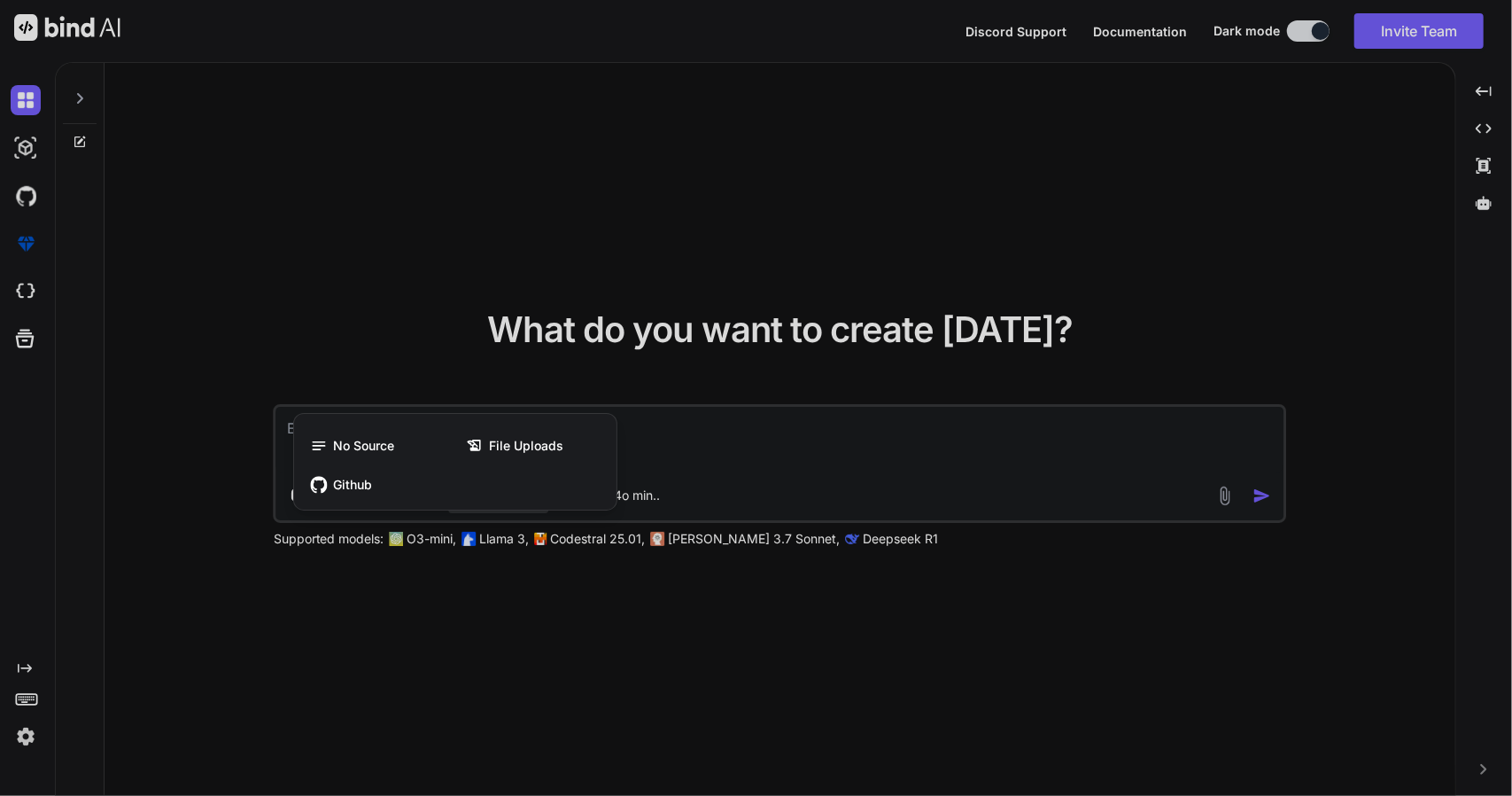
click at [360, 615] on div at bounding box center [756, 398] width 1512 height 796
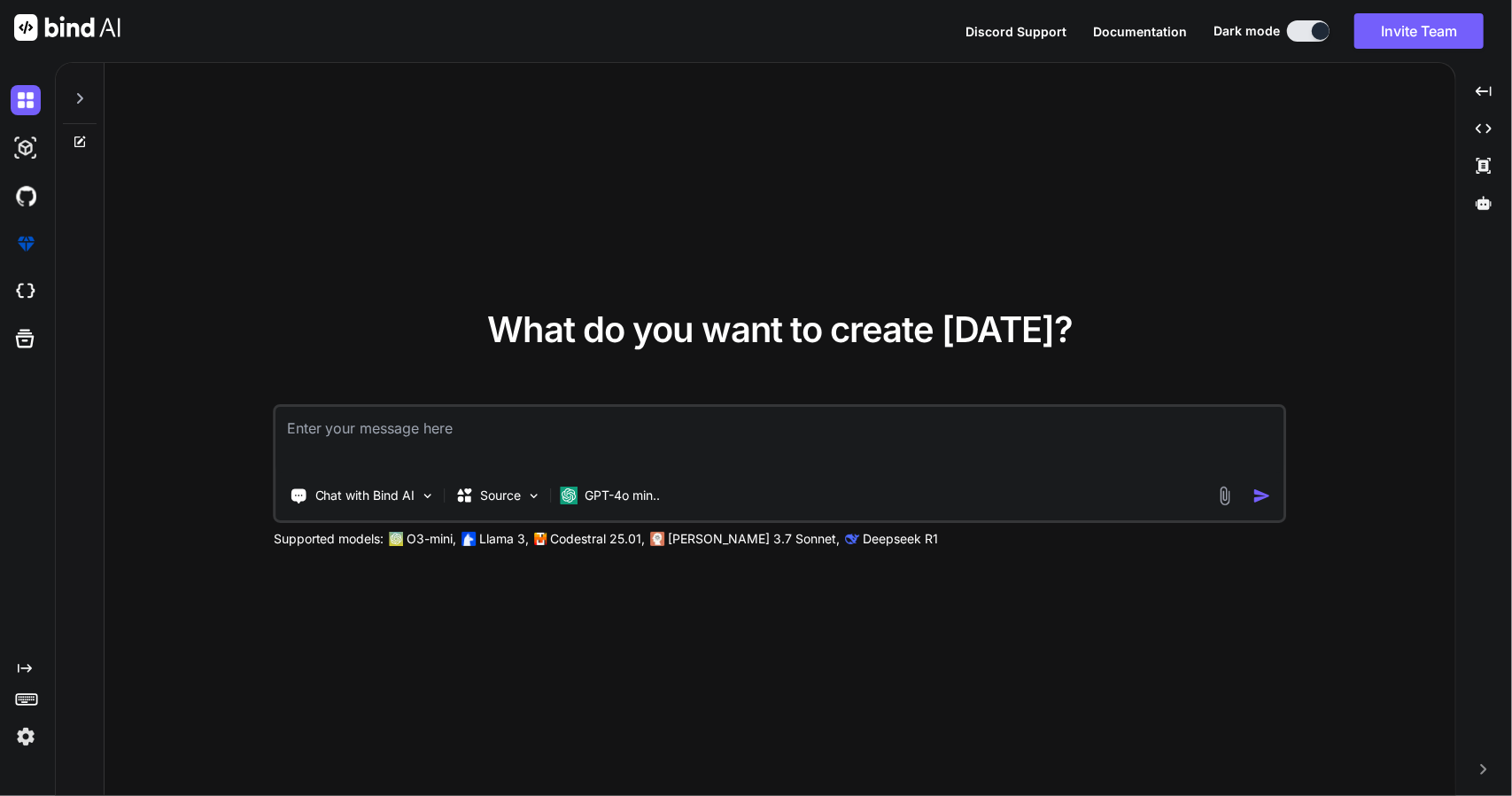
click at [399, 428] on textarea at bounding box center [780, 439] width 1007 height 66
type textarea "x"
type textarea "v"
type textarea "x"
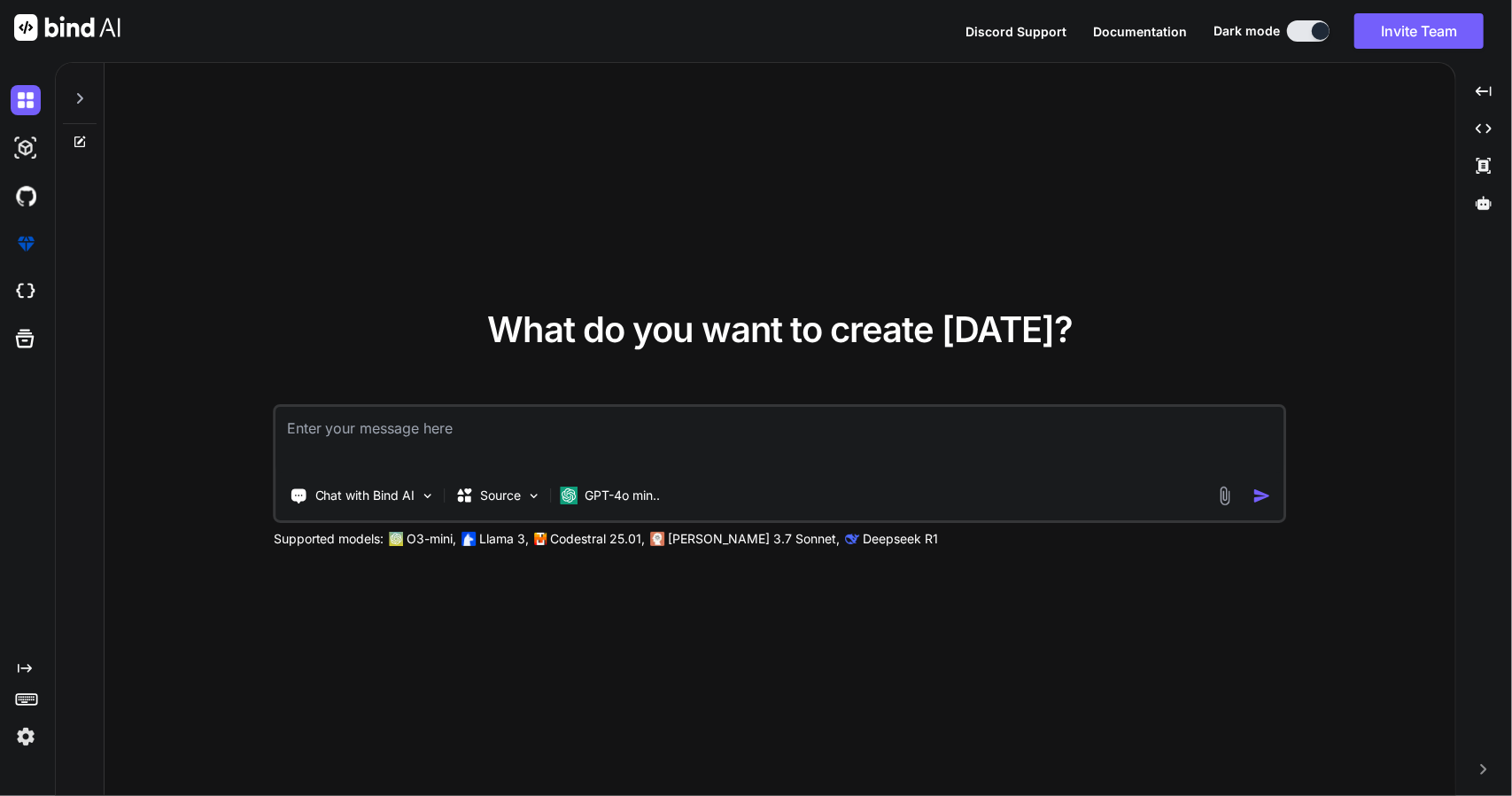
type textarea "b"
type textarea "x"
type textarea "bu"
type textarea "x"
type textarea "bui"
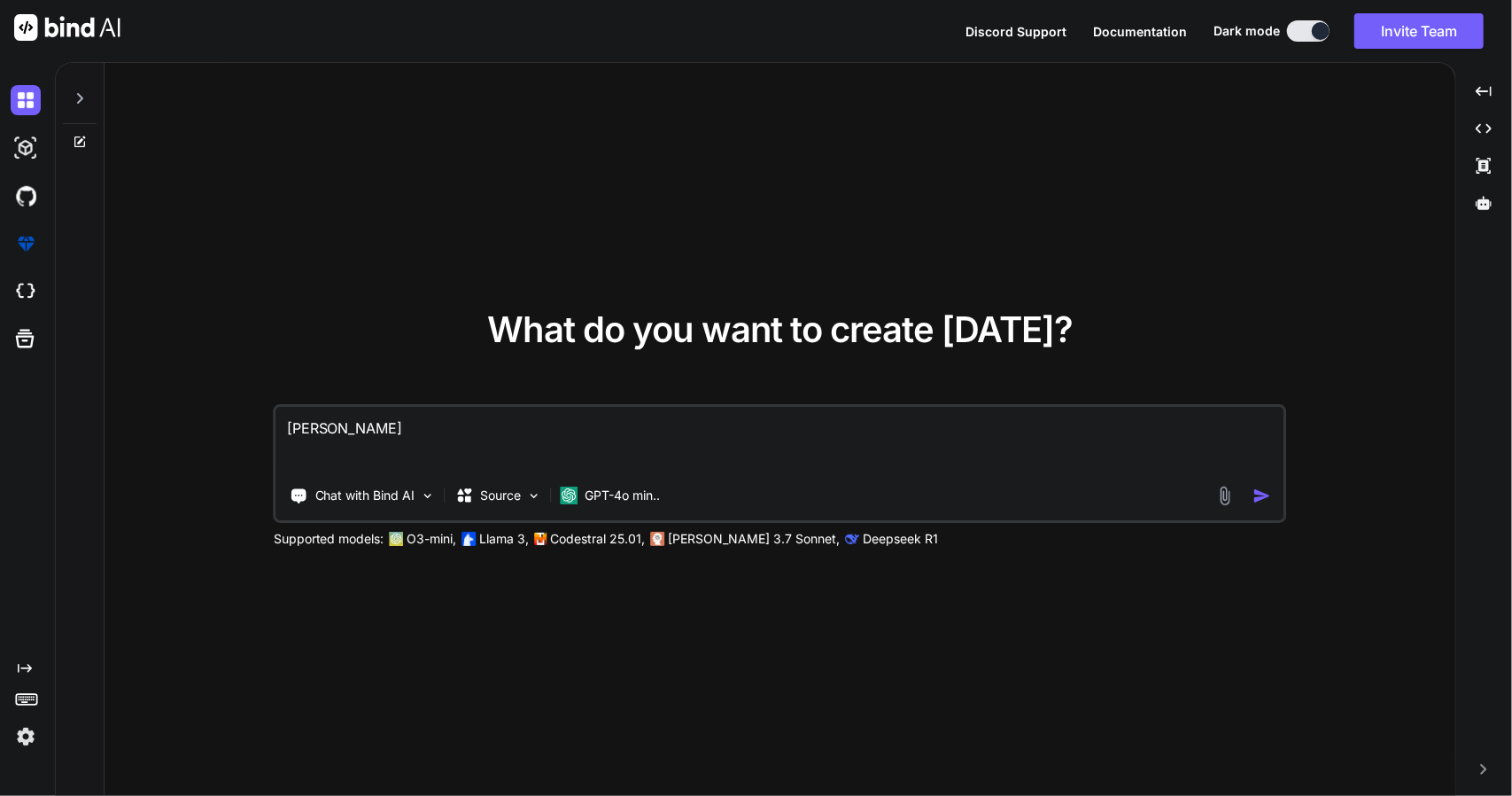
type textarea "x"
type textarea "buil"
type textarea "x"
type textarea "build"
type textarea "x"
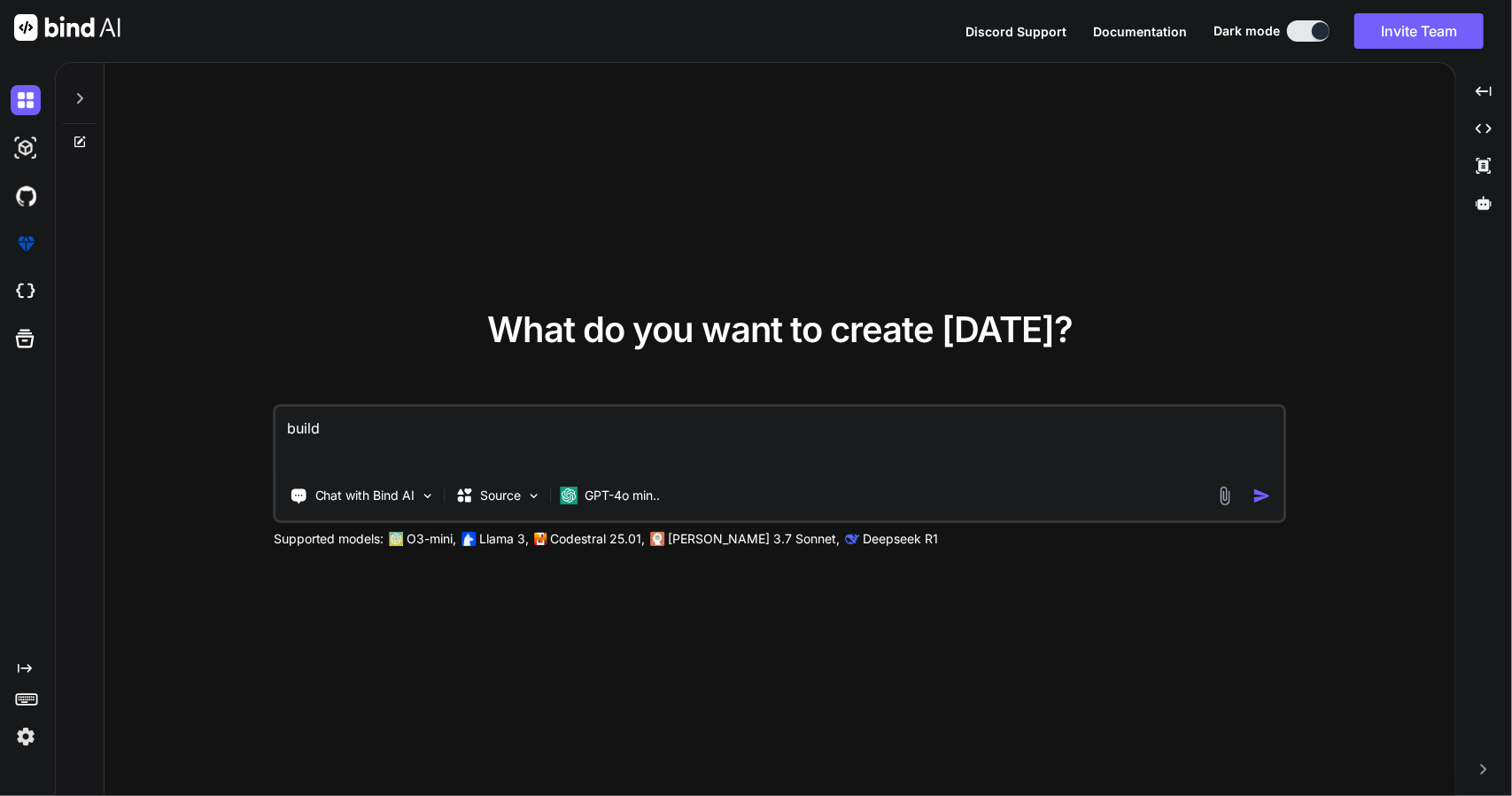
type textarea "build"
type textarea "x"
type textarea "build a"
type textarea "x"
type textarea "build a"
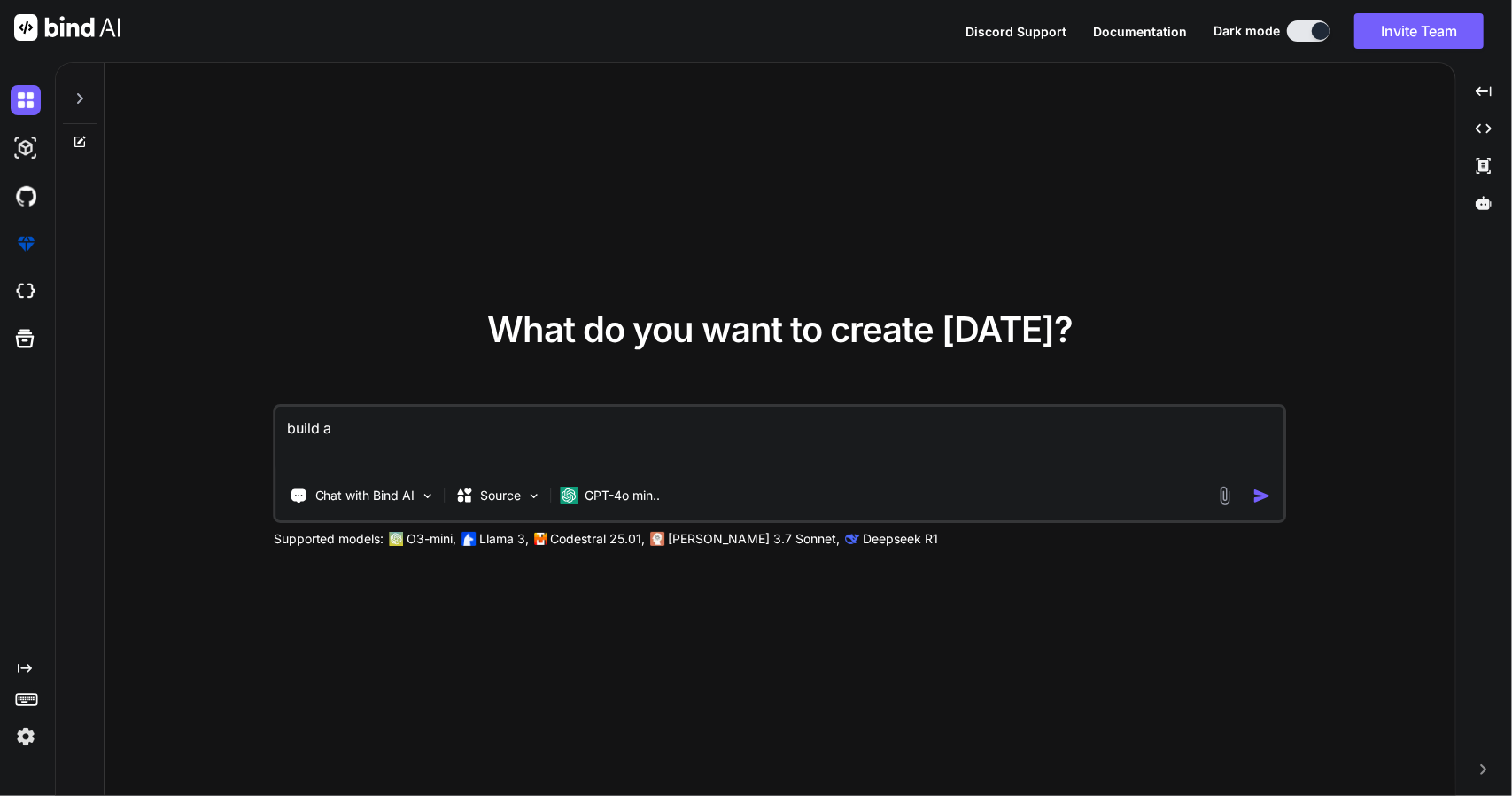
type textarea "x"
type textarea "build a m"
type textarea "x"
type textarea "build a mo"
type textarea "x"
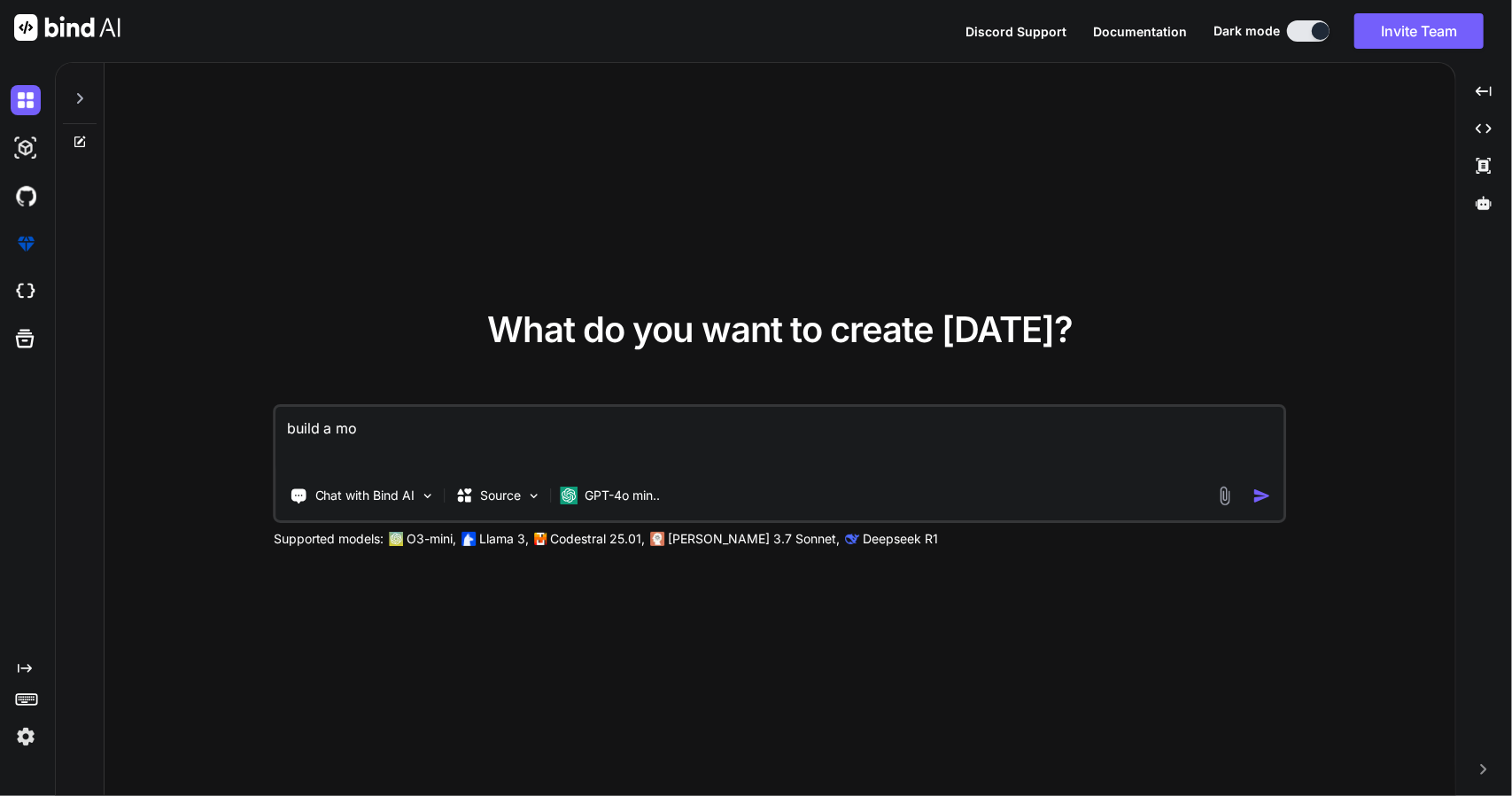
type textarea "build a mod"
type textarea "x"
type textarea "build a mode"
type textarea "x"
type textarea "build a moder"
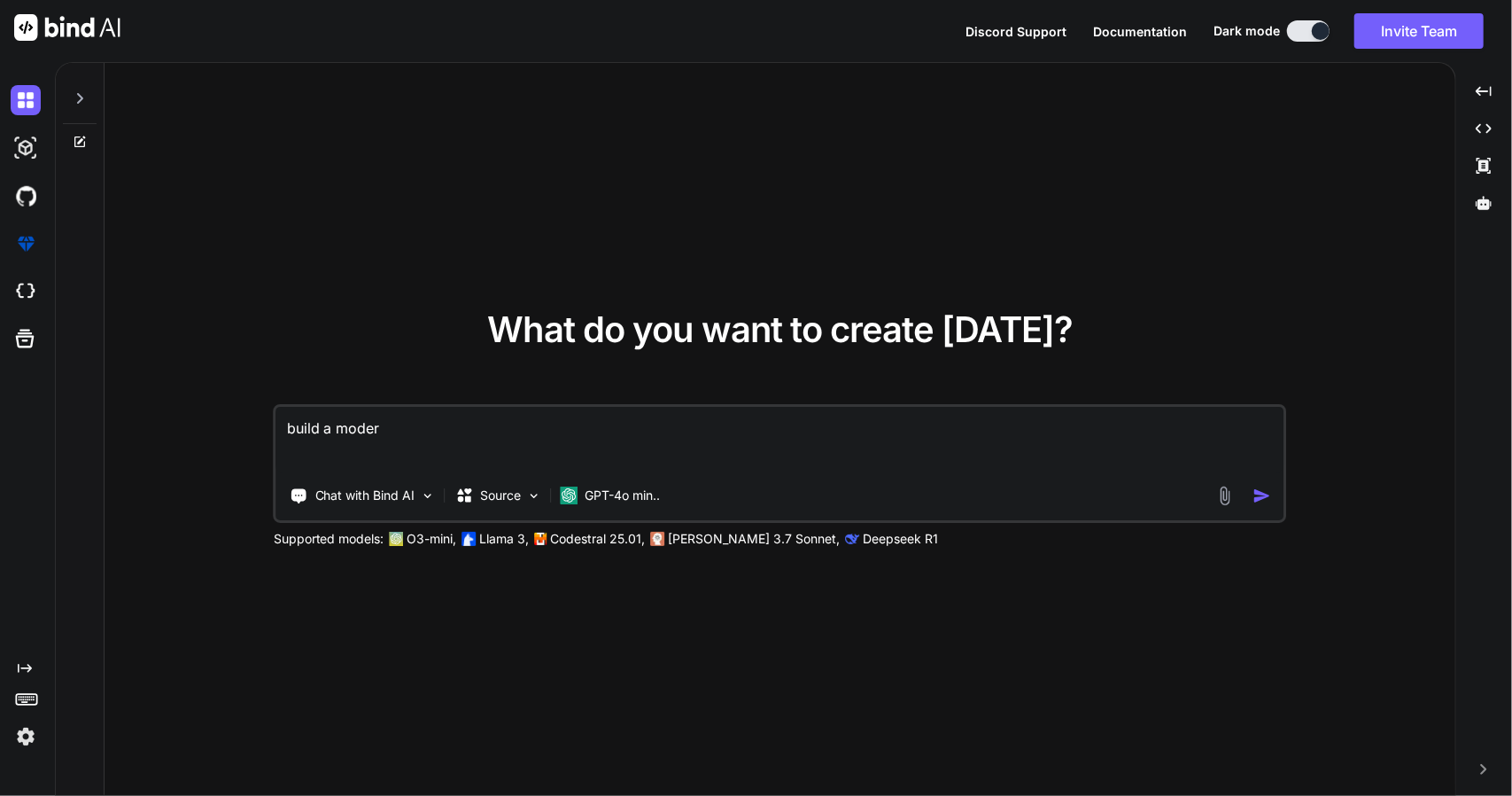
type textarea "x"
type textarea "build a modern"
type textarea "x"
type textarea "build a modern"
type textarea "x"
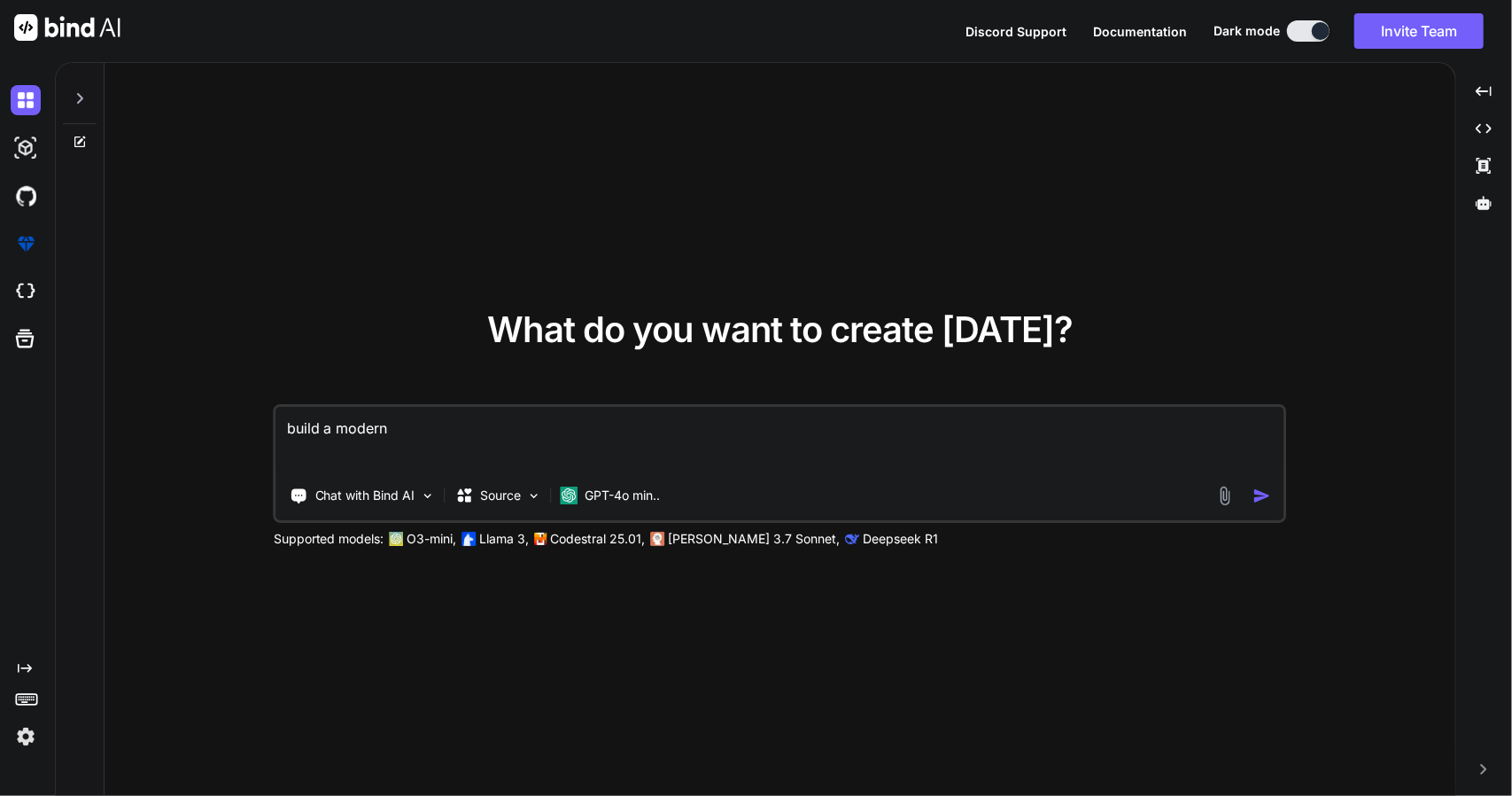
type textarea "build a modern v"
type textarea "x"
type textarea "build a modern vi"
type textarea "x"
type textarea "build a modern vid"
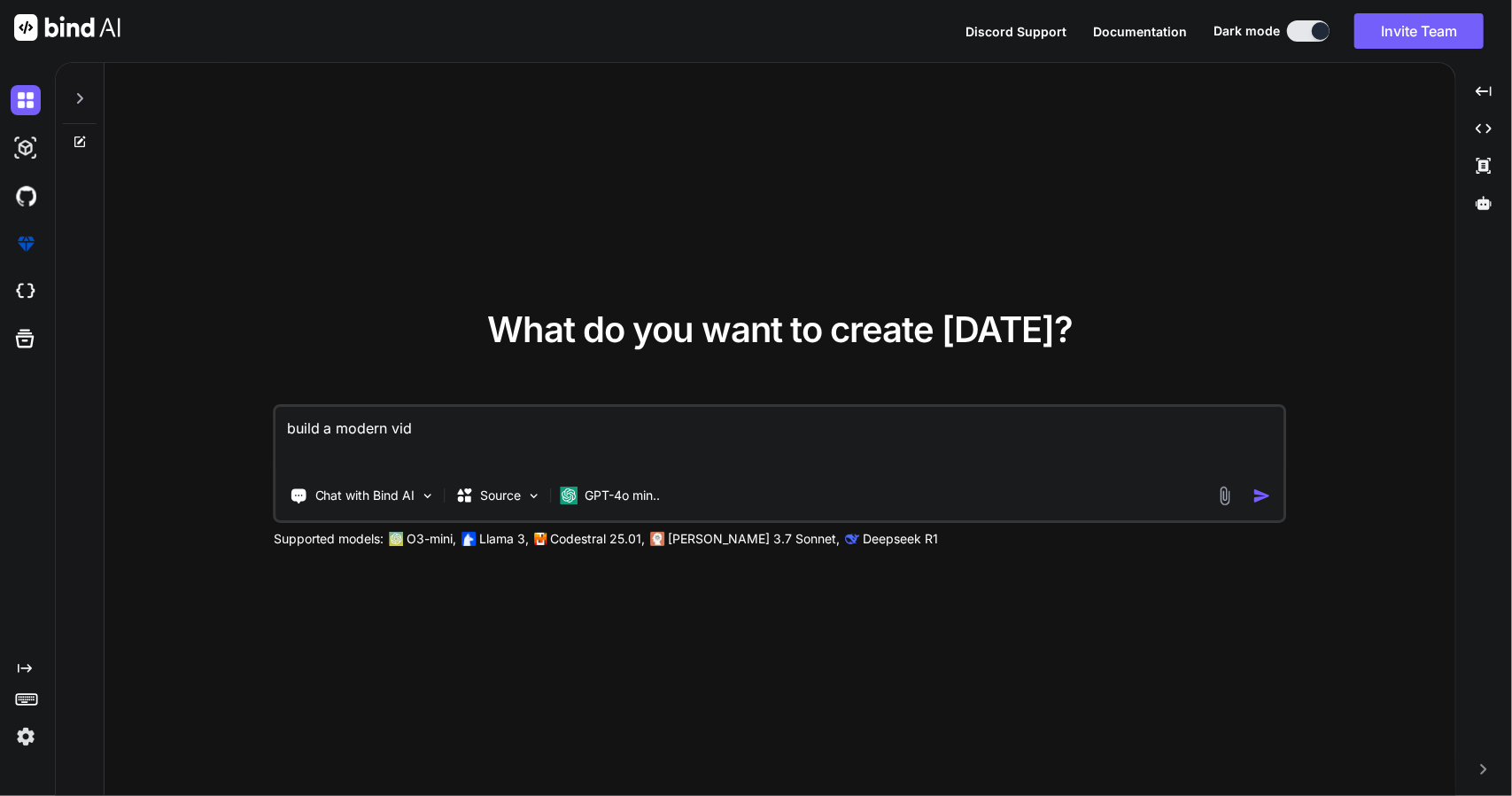
type textarea "x"
type textarea "build a modern vide"
type textarea "x"
type textarea "build a modern video"
type textarea "x"
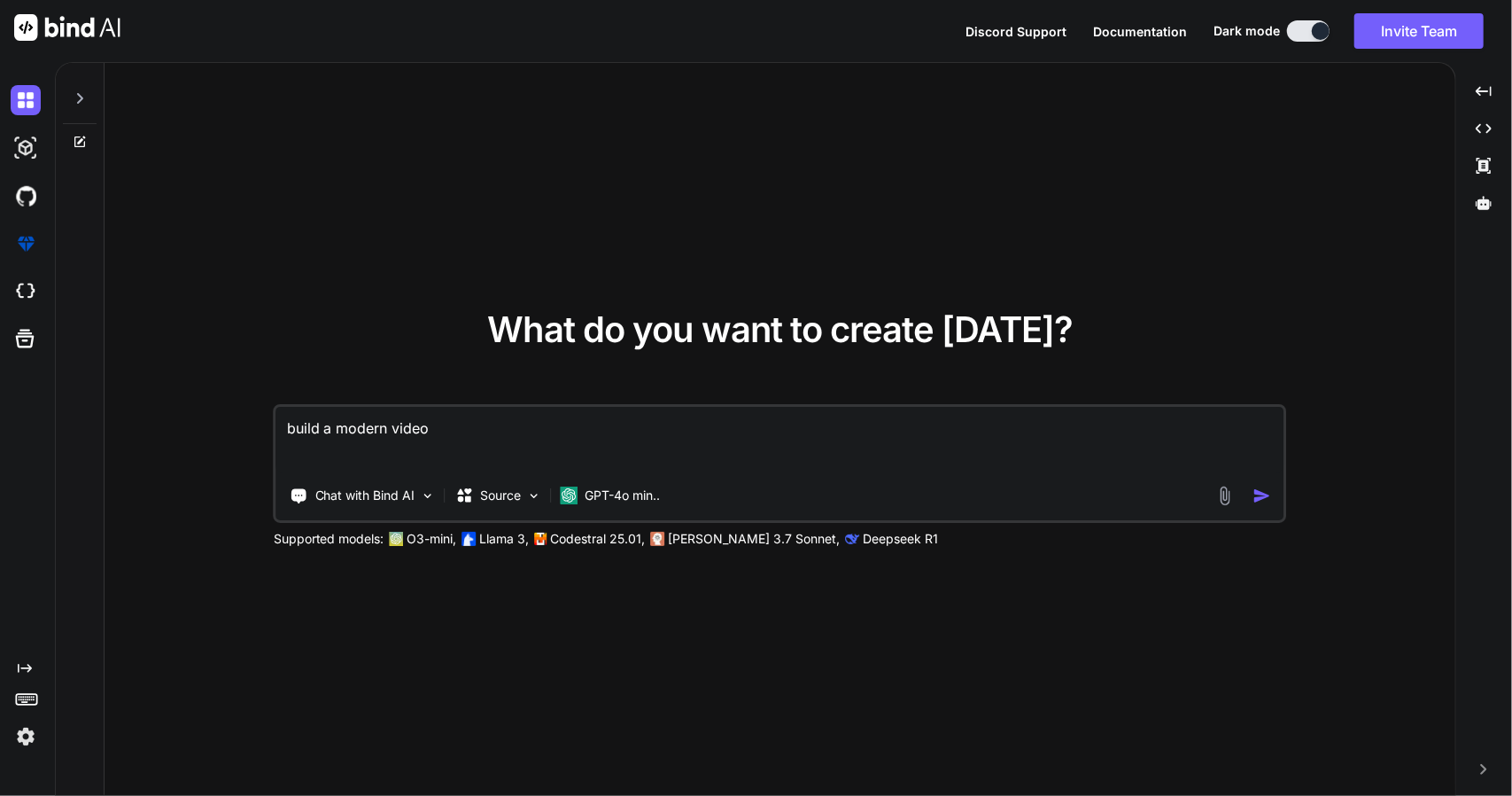
type textarea "build a modern video"
type textarea "x"
type textarea "build a modern video p"
type textarea "x"
type textarea "build a modern video pl"
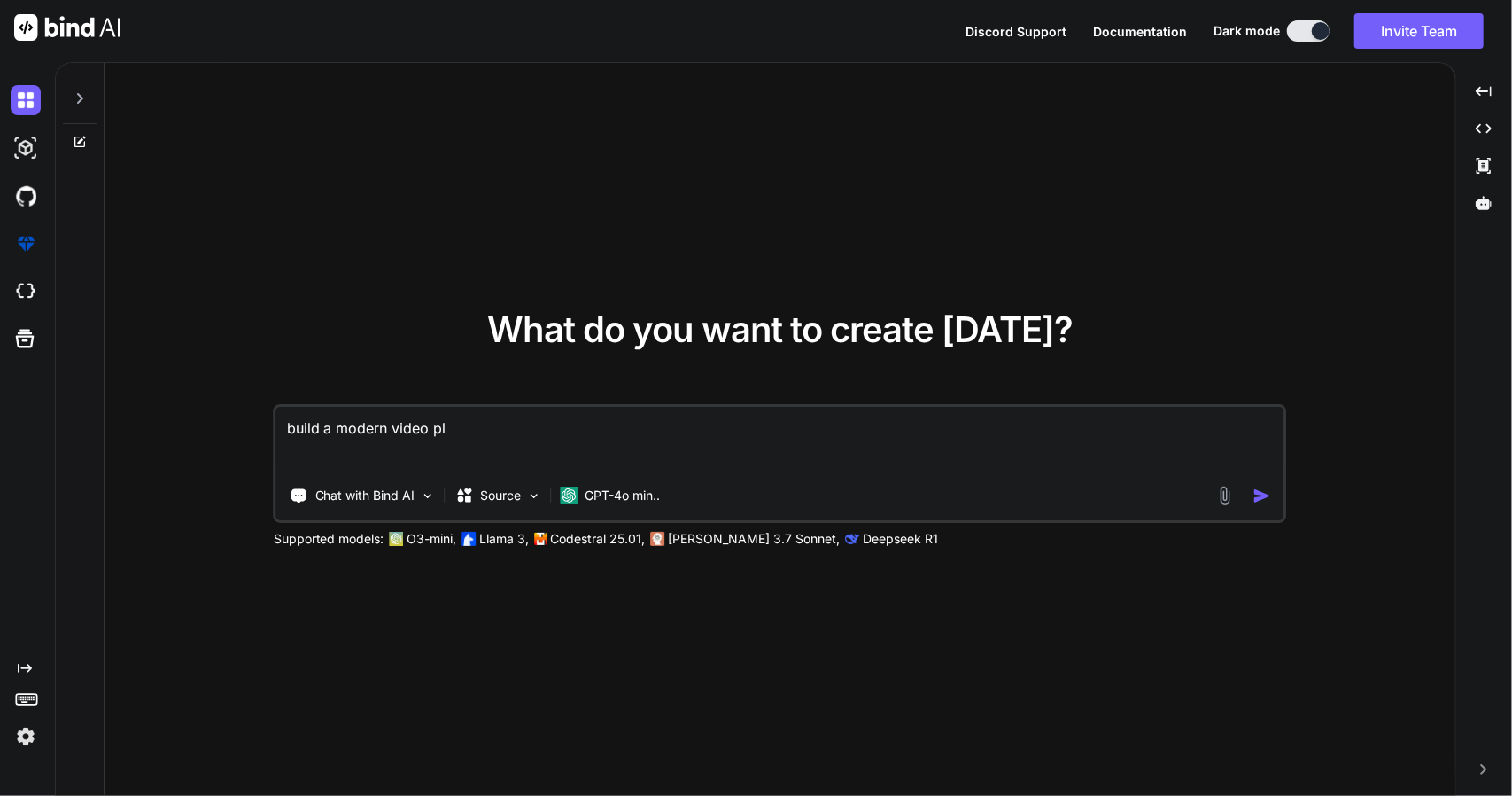
type textarea "x"
type textarea "build a modern video pla"
type textarea "x"
type textarea "build a modern video play"
type textarea "x"
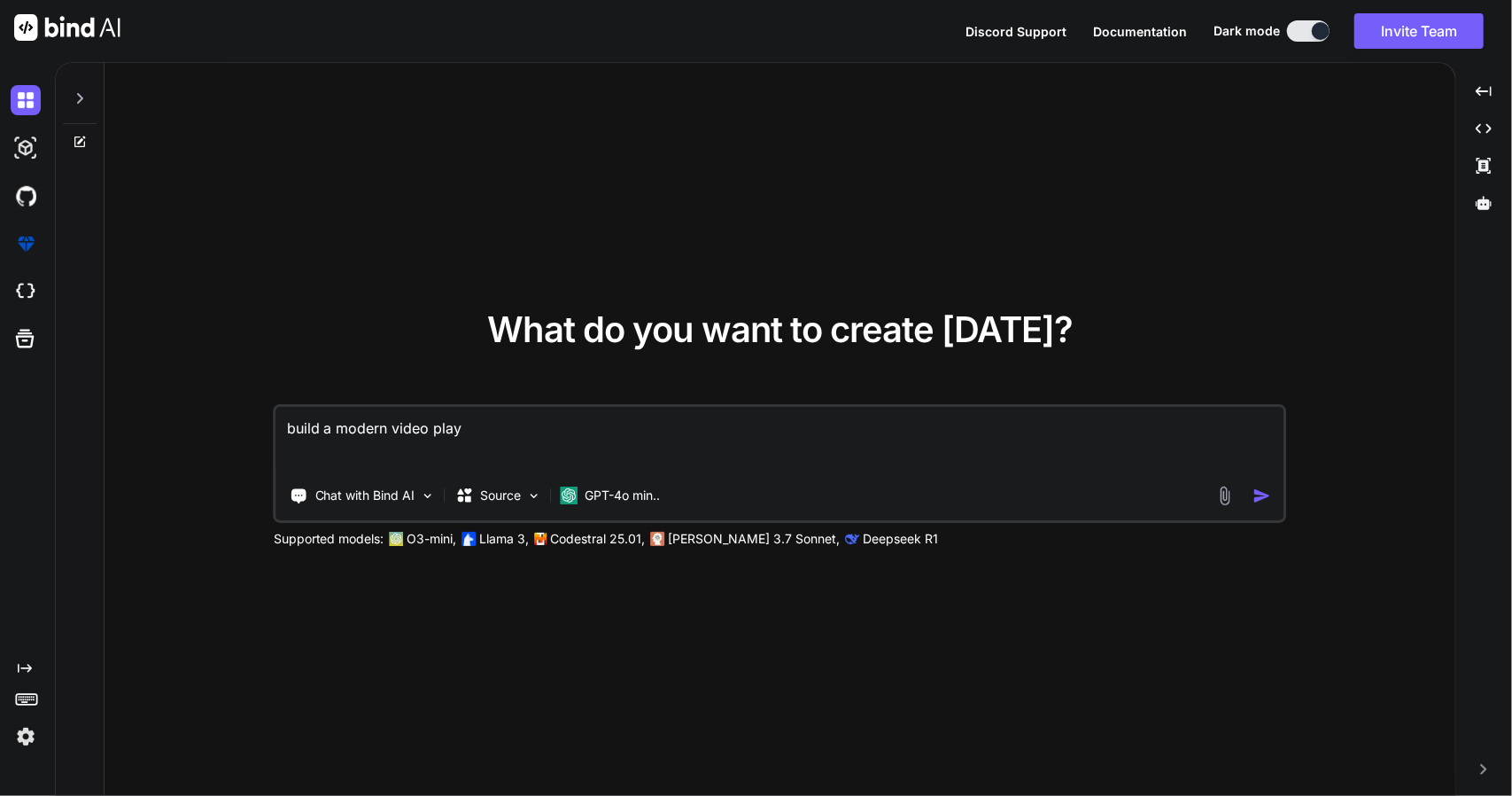
type textarea "build a modern video playe"
type textarea "x"
type textarea "build a modern video player"
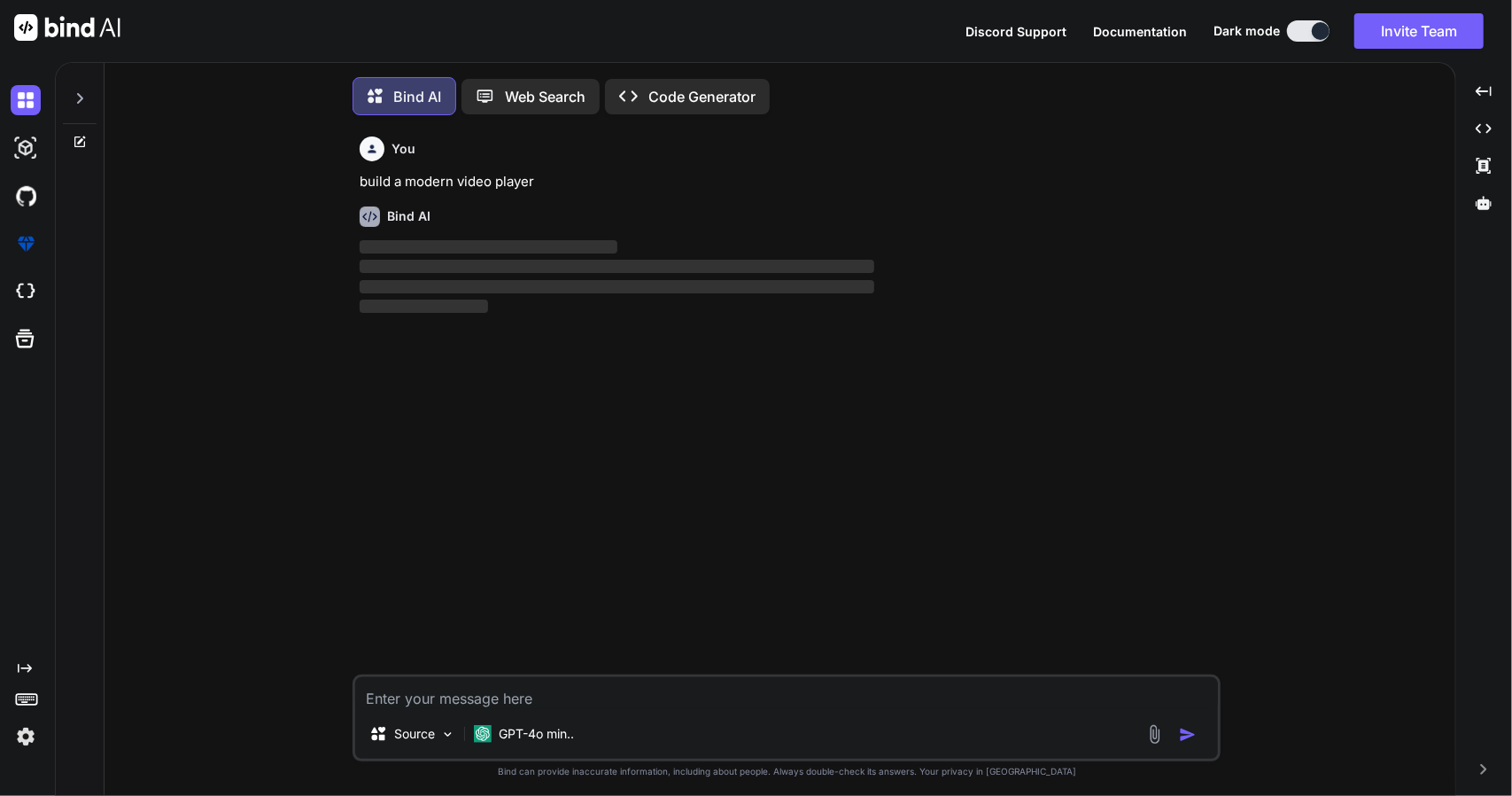
scroll to position [7, 0]
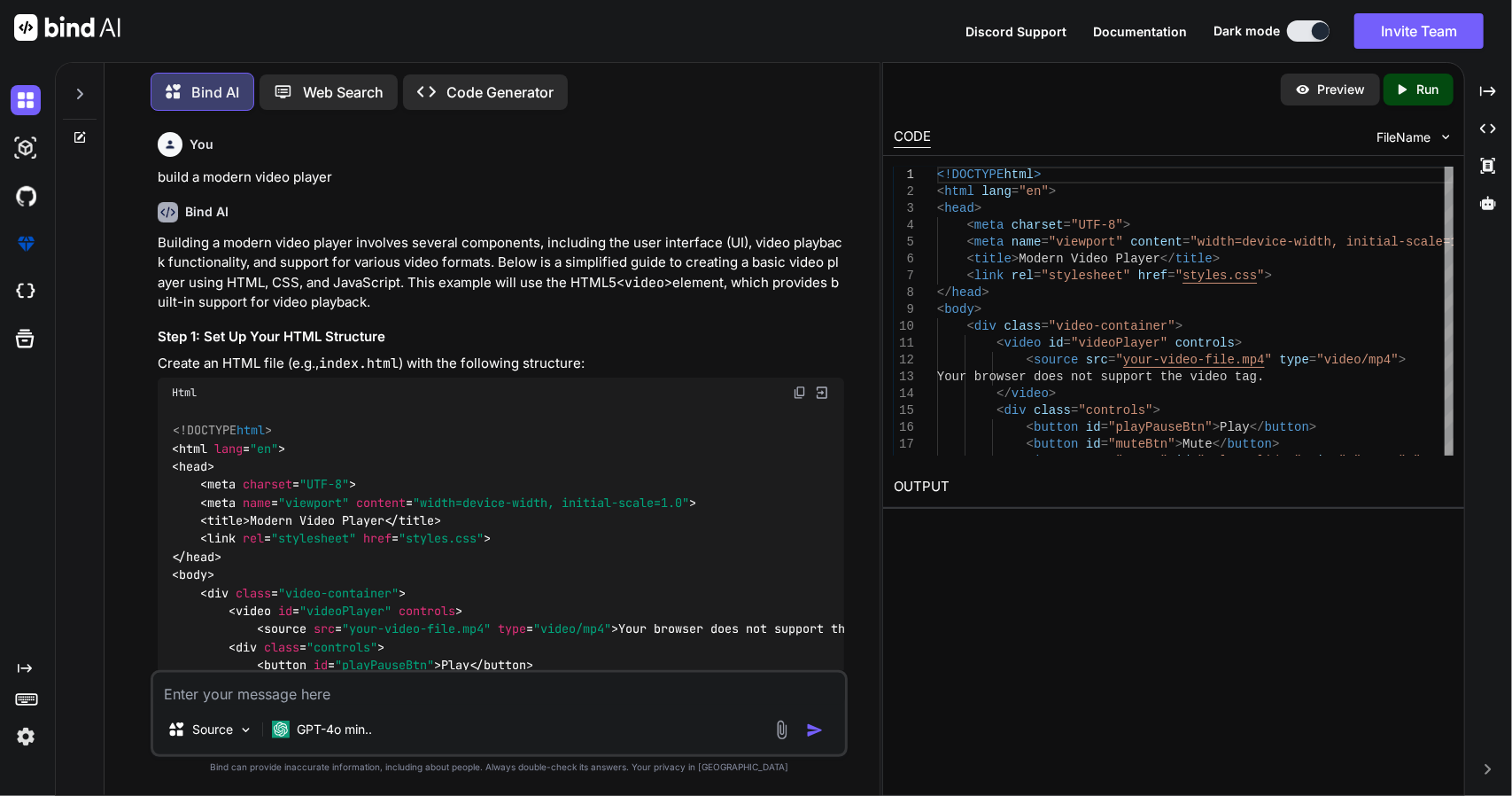
click at [1345, 84] on p "Preview" at bounding box center [1342, 89] width 48 height 18
click at [1419, 91] on p "Run" at bounding box center [1429, 89] width 22 height 18
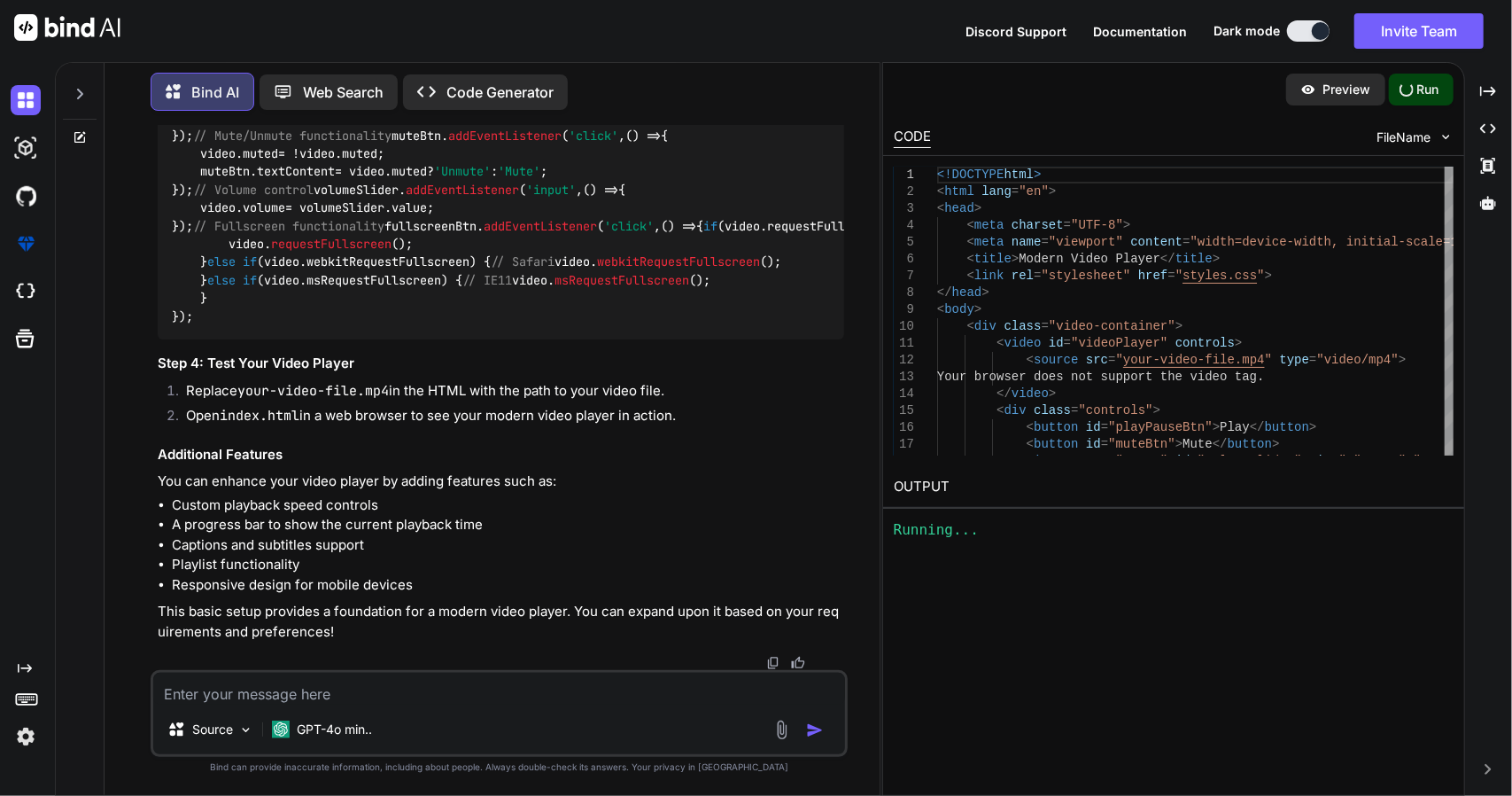
scroll to position [2224, 0]
click at [1488, 197] on icon at bounding box center [1488, 203] width 16 height 13
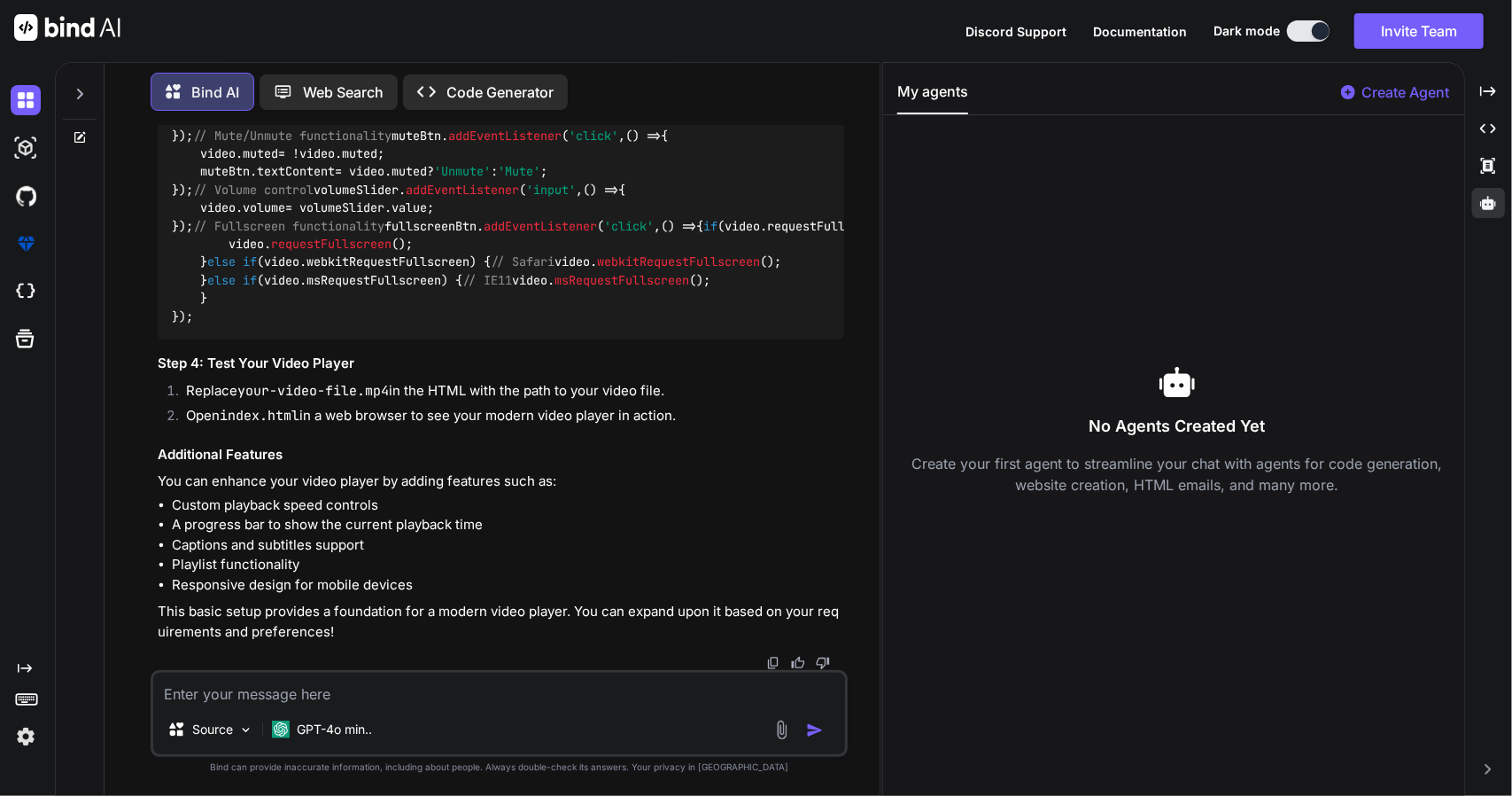
click at [1389, 88] on p "Create Agent" at bounding box center [1406, 92] width 88 height 21
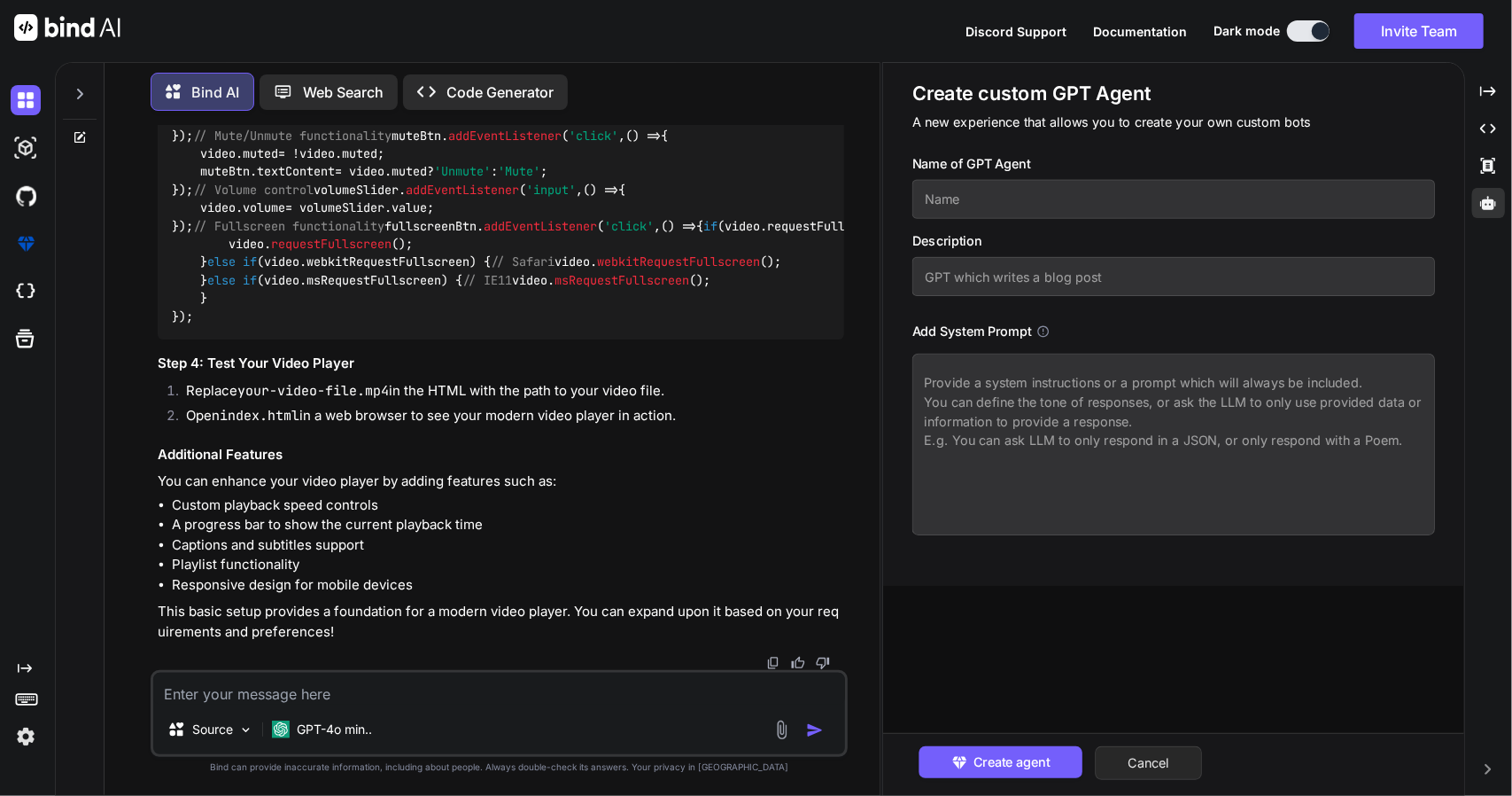
click at [1183, 756] on button "Cancel" at bounding box center [1148, 763] width 107 height 33
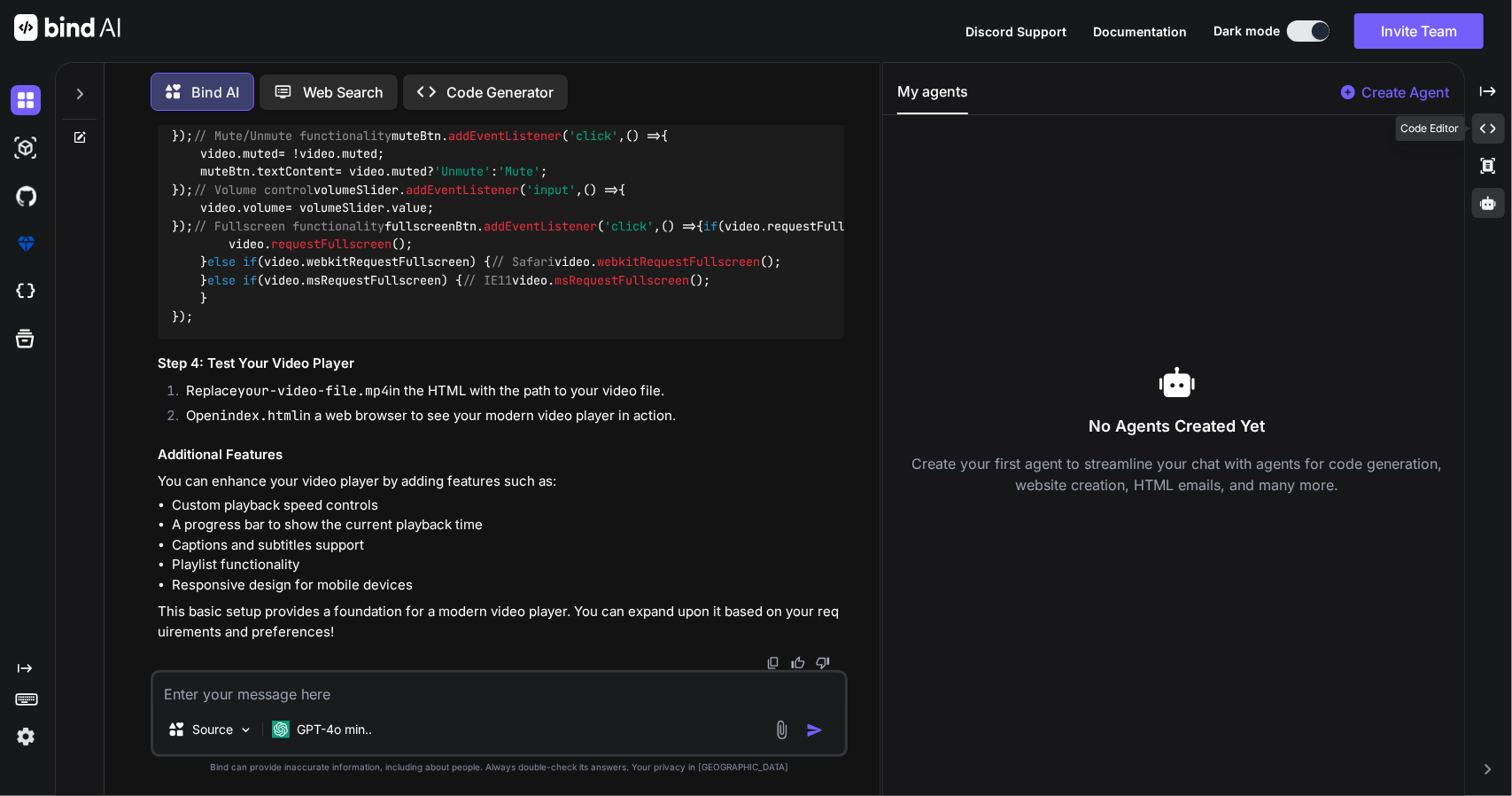
click at [1486, 132] on icon "Created with Pixso." at bounding box center [1488, 128] width 16 height 16
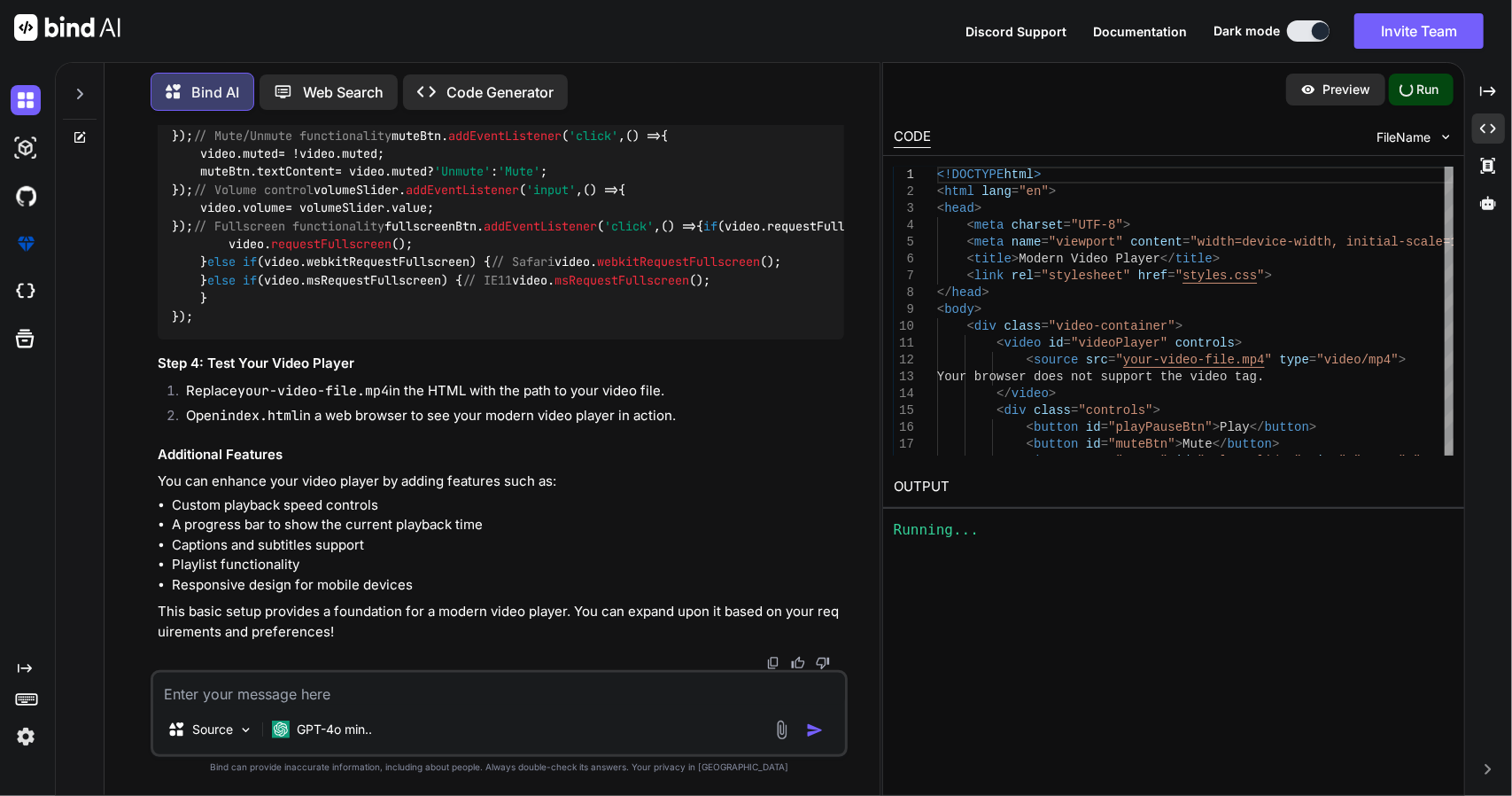
click at [1423, 93] on p "Run" at bounding box center [1429, 89] width 22 height 18
click at [939, 525] on div "Running..." at bounding box center [1173, 529] width 560 height 21
click at [486, 84] on p "Code Generator" at bounding box center [500, 92] width 107 height 21
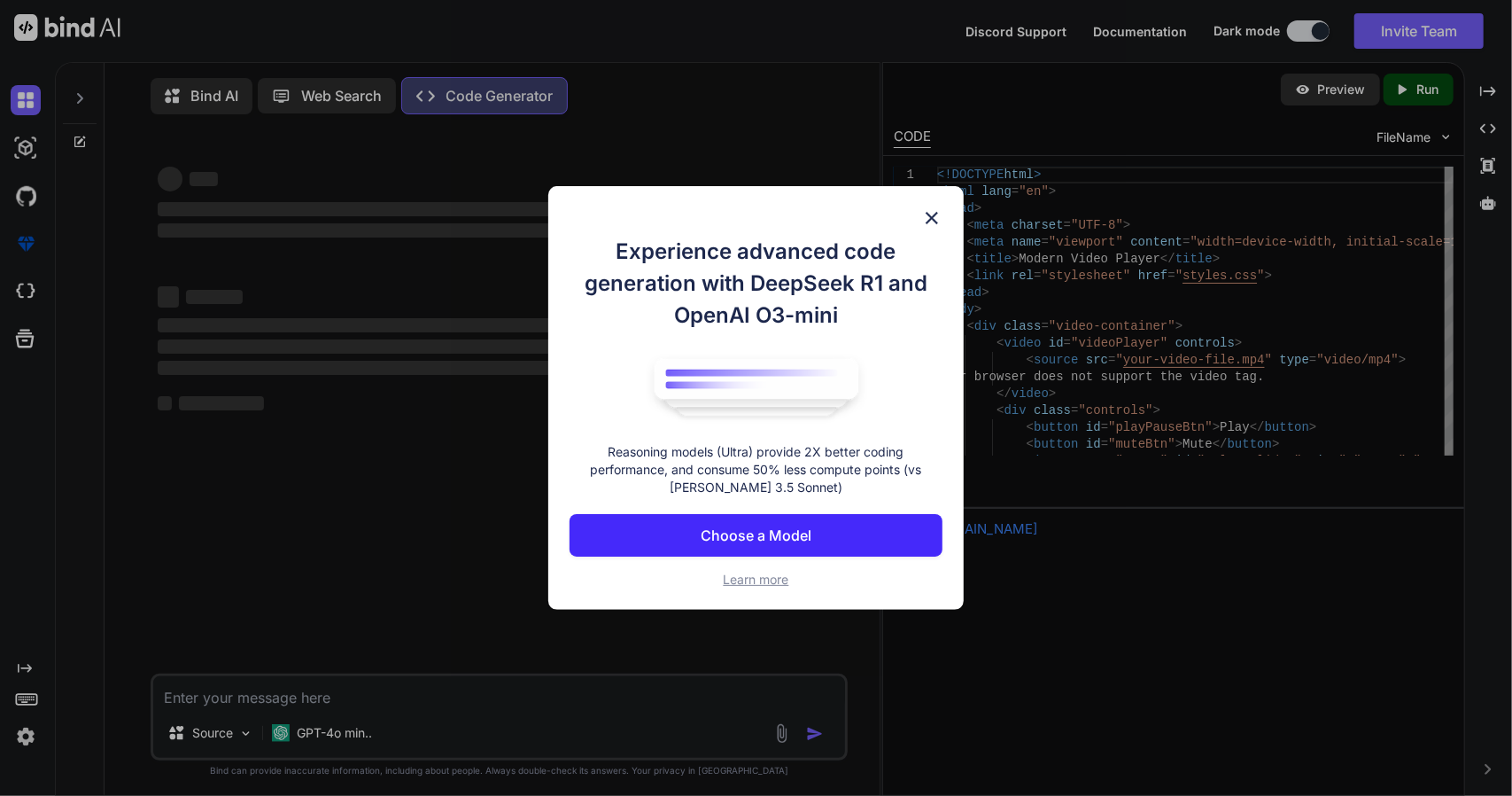
click at [934, 218] on img at bounding box center [932, 218] width 21 height 21
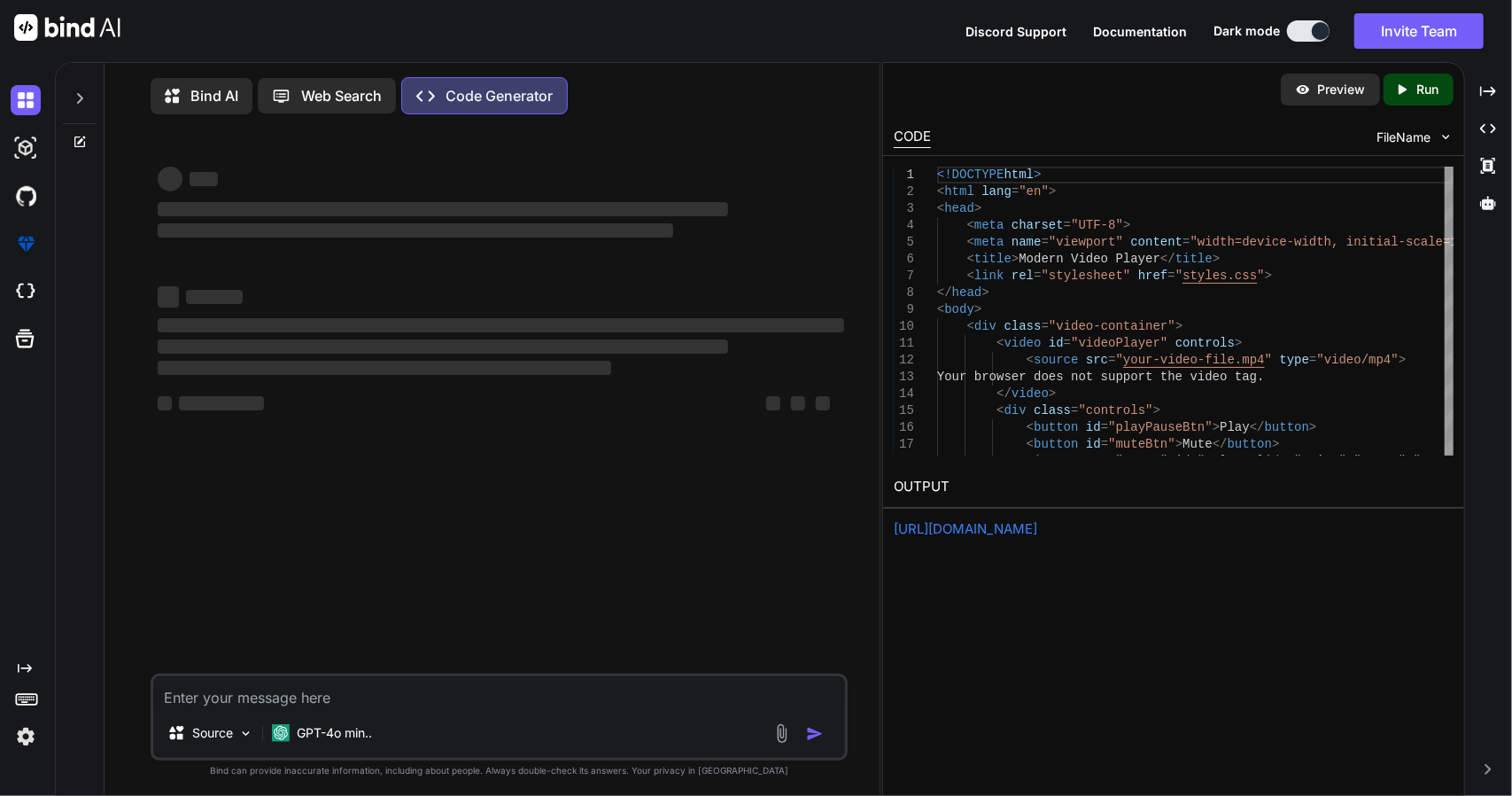
click at [197, 94] on p "Bind AI" at bounding box center [215, 95] width 48 height 21
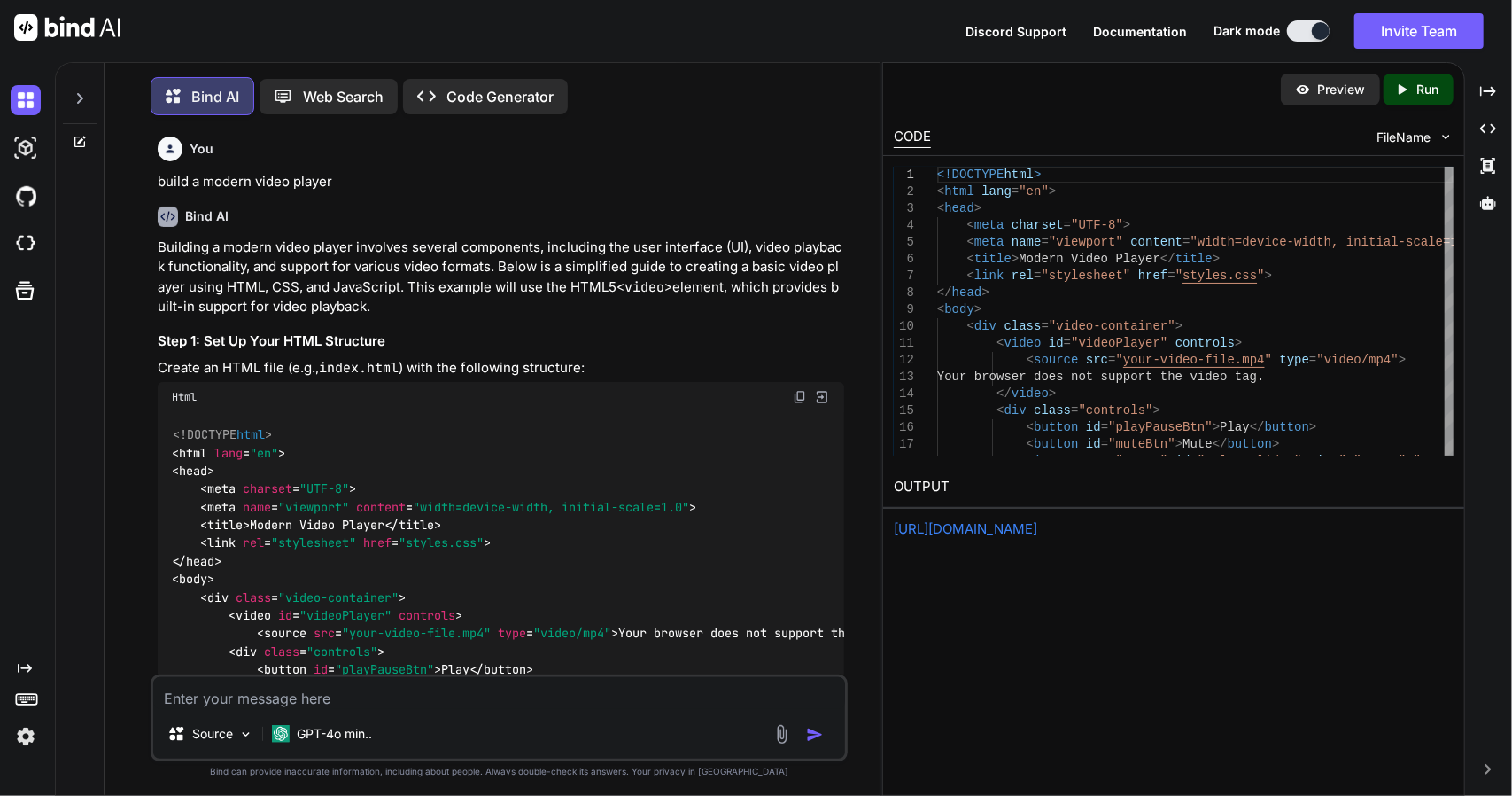
scroll to position [7, 0]
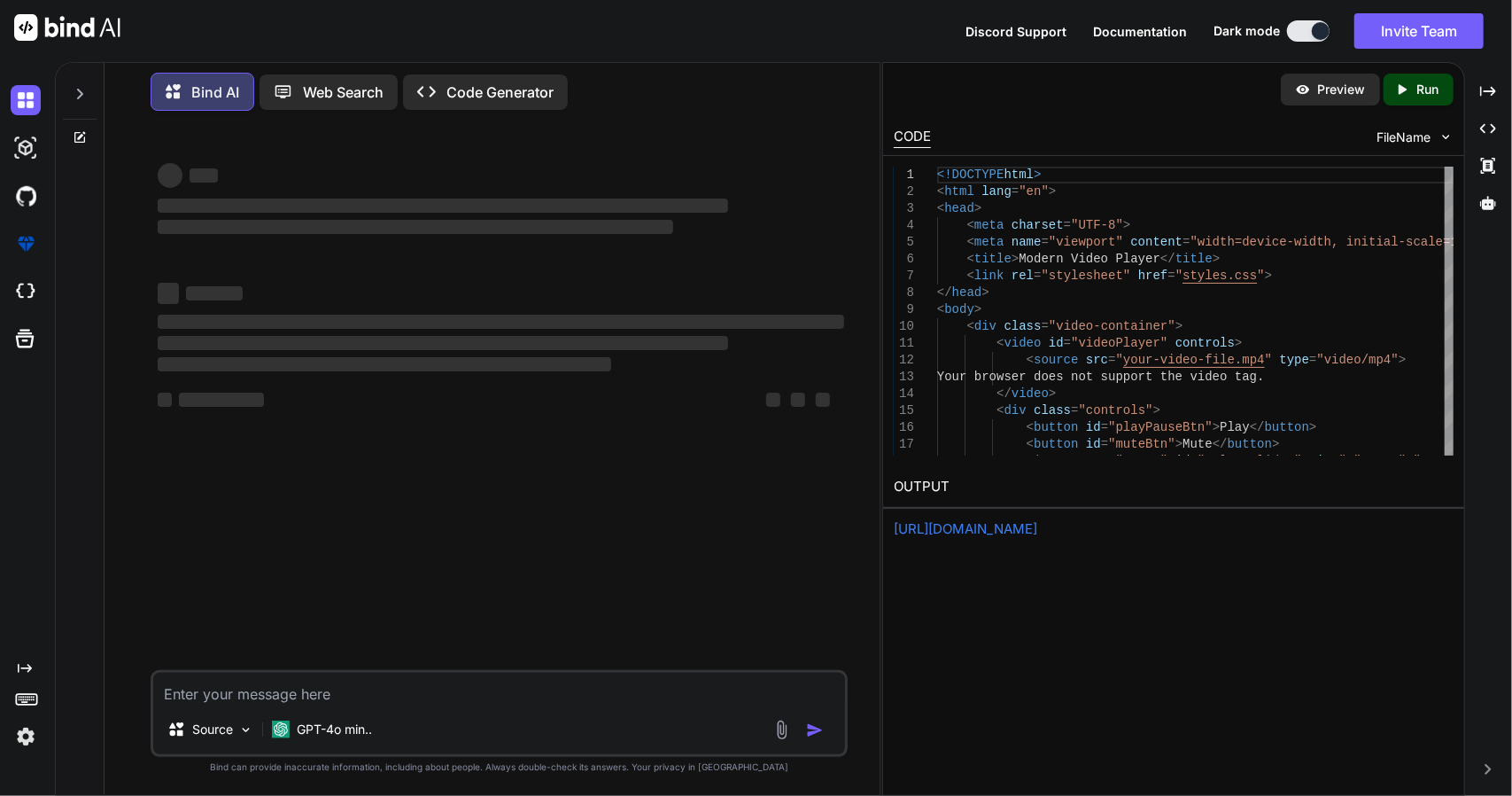
type textarea "x"
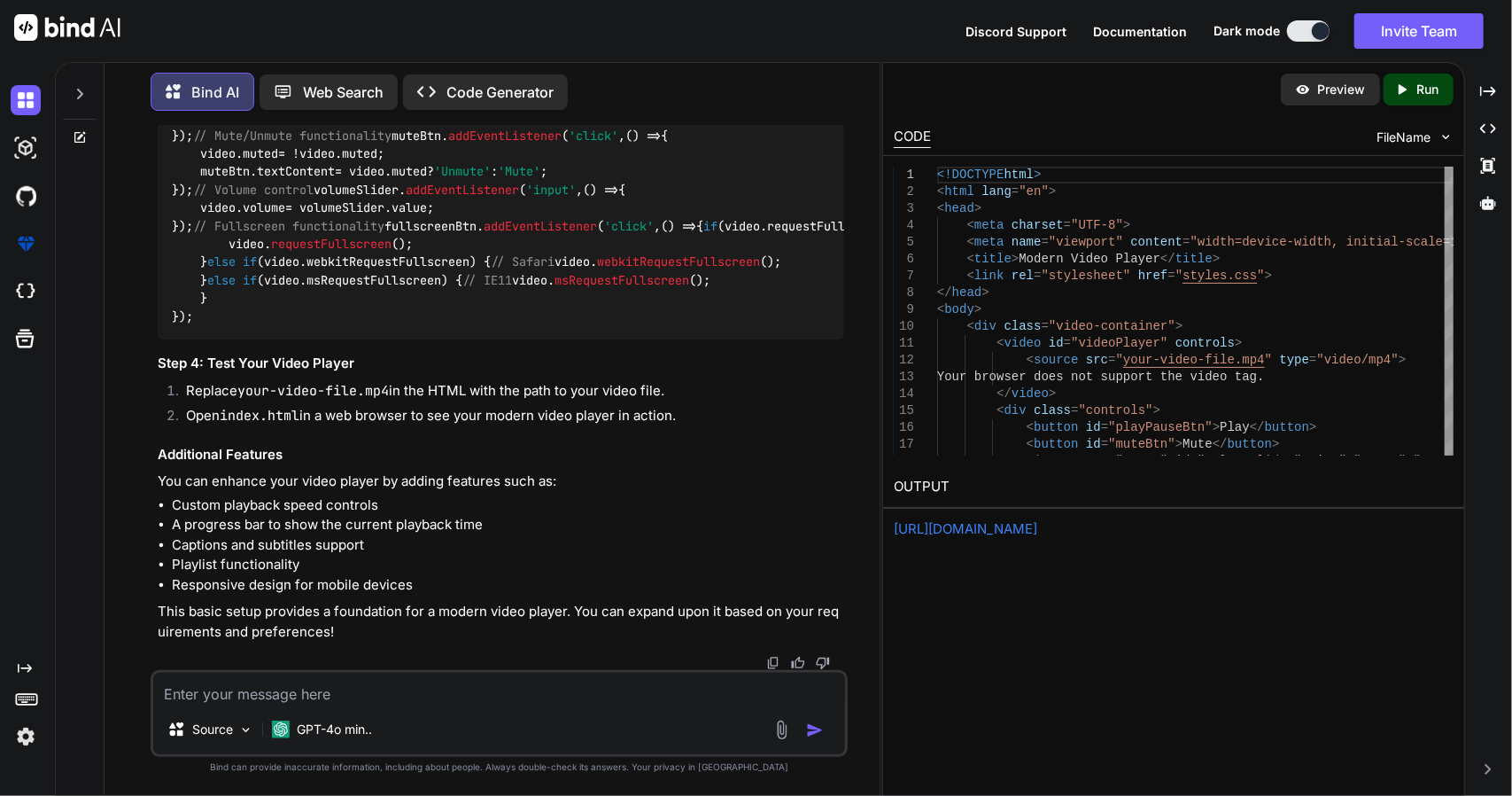
scroll to position [2224, 0]
click at [1037, 531] on link "https://app.onecompiler.com/43wf6rme4_43whw9hc5" at bounding box center [965, 529] width 143 height 17
click at [277, 685] on textarea at bounding box center [500, 689] width 693 height 31
type textarea "improve the UI layout"
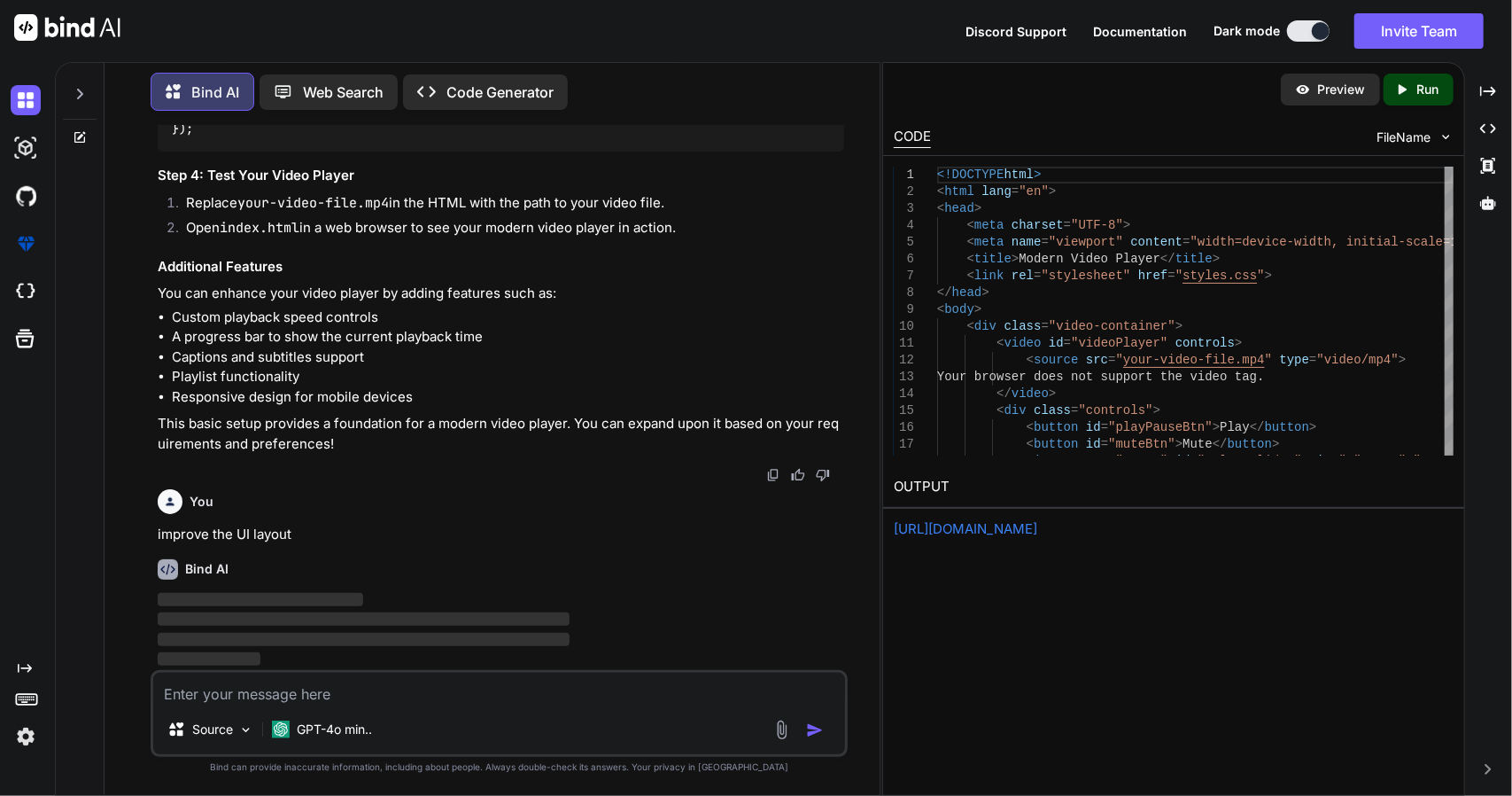
scroll to position [2412, 0]
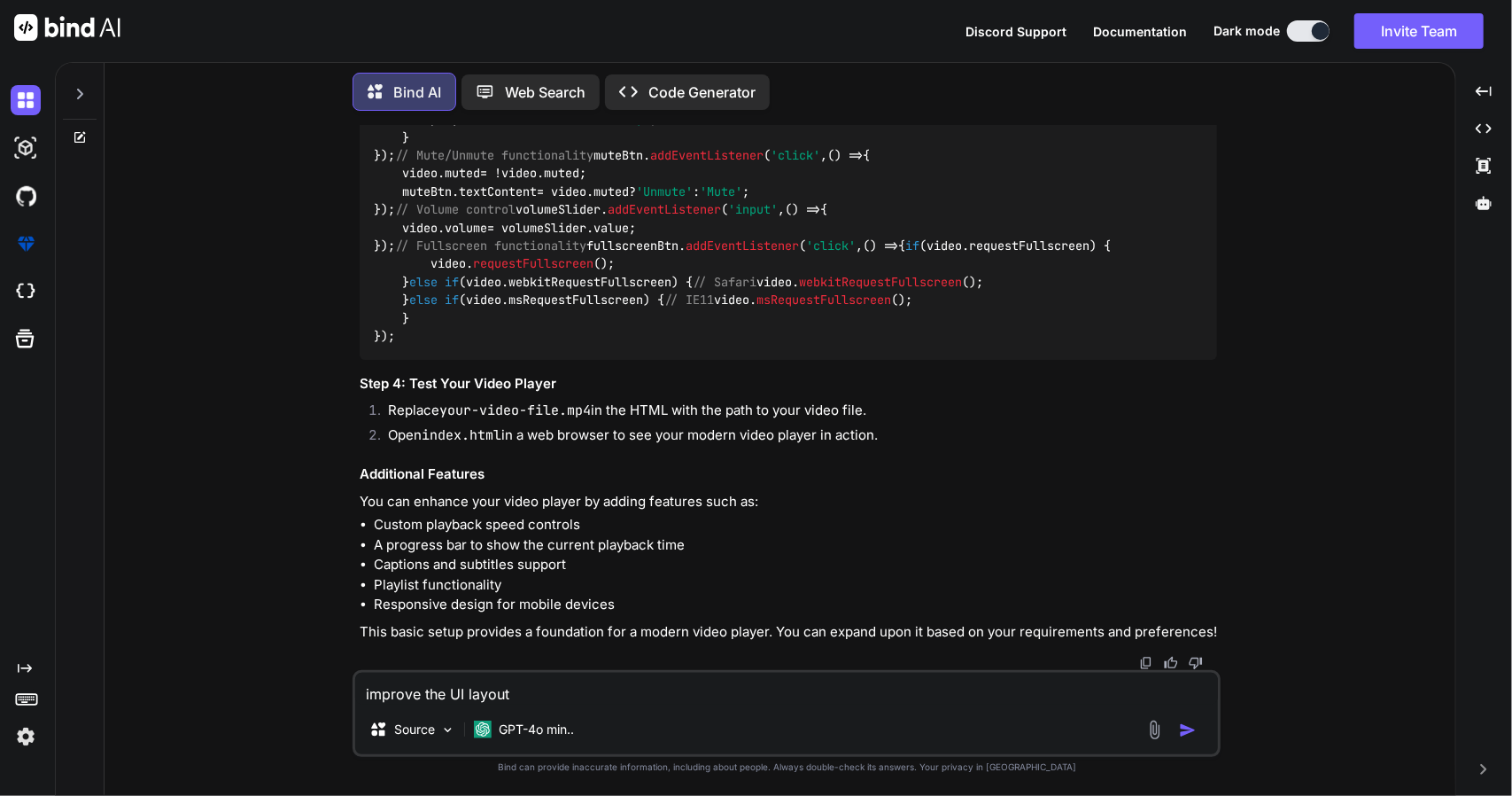
scroll to position [2184, 0]
click at [1184, 733] on img "button" at bounding box center [1187, 729] width 18 height 18
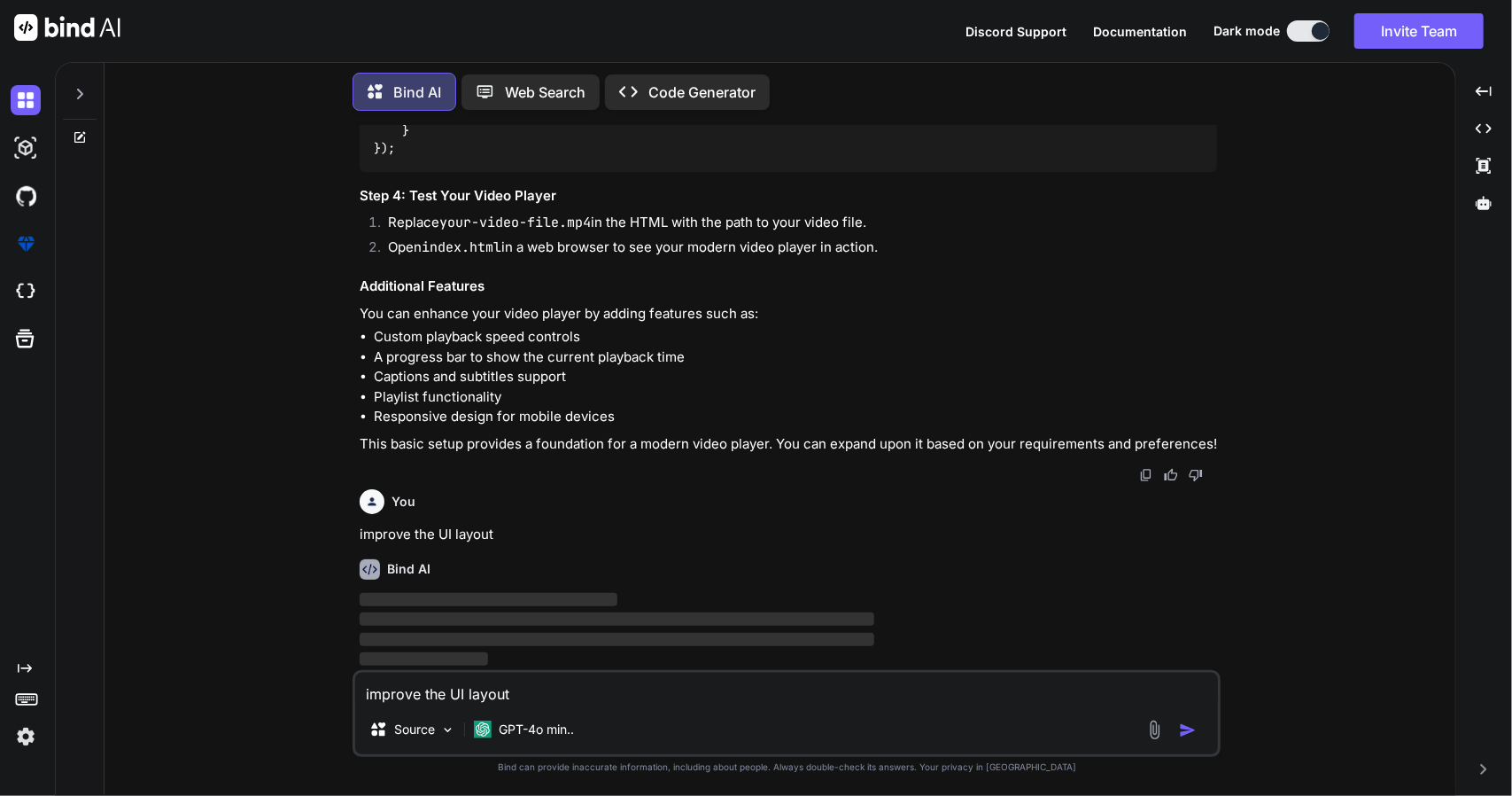
scroll to position [2371, 0]
click at [689, 94] on p "Code Generator" at bounding box center [702, 92] width 107 height 21
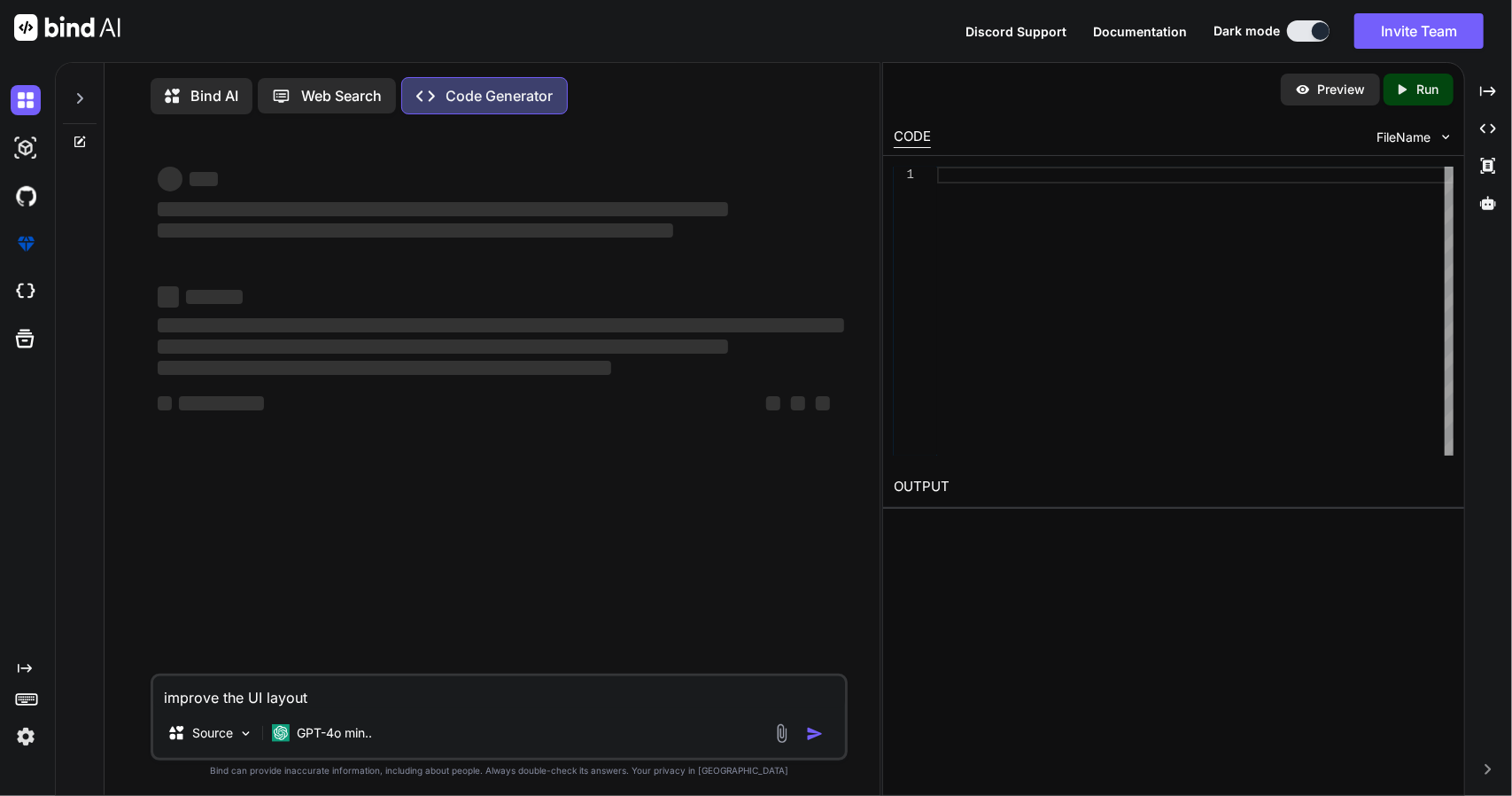
click at [20, 739] on img at bounding box center [25, 736] width 31 height 31
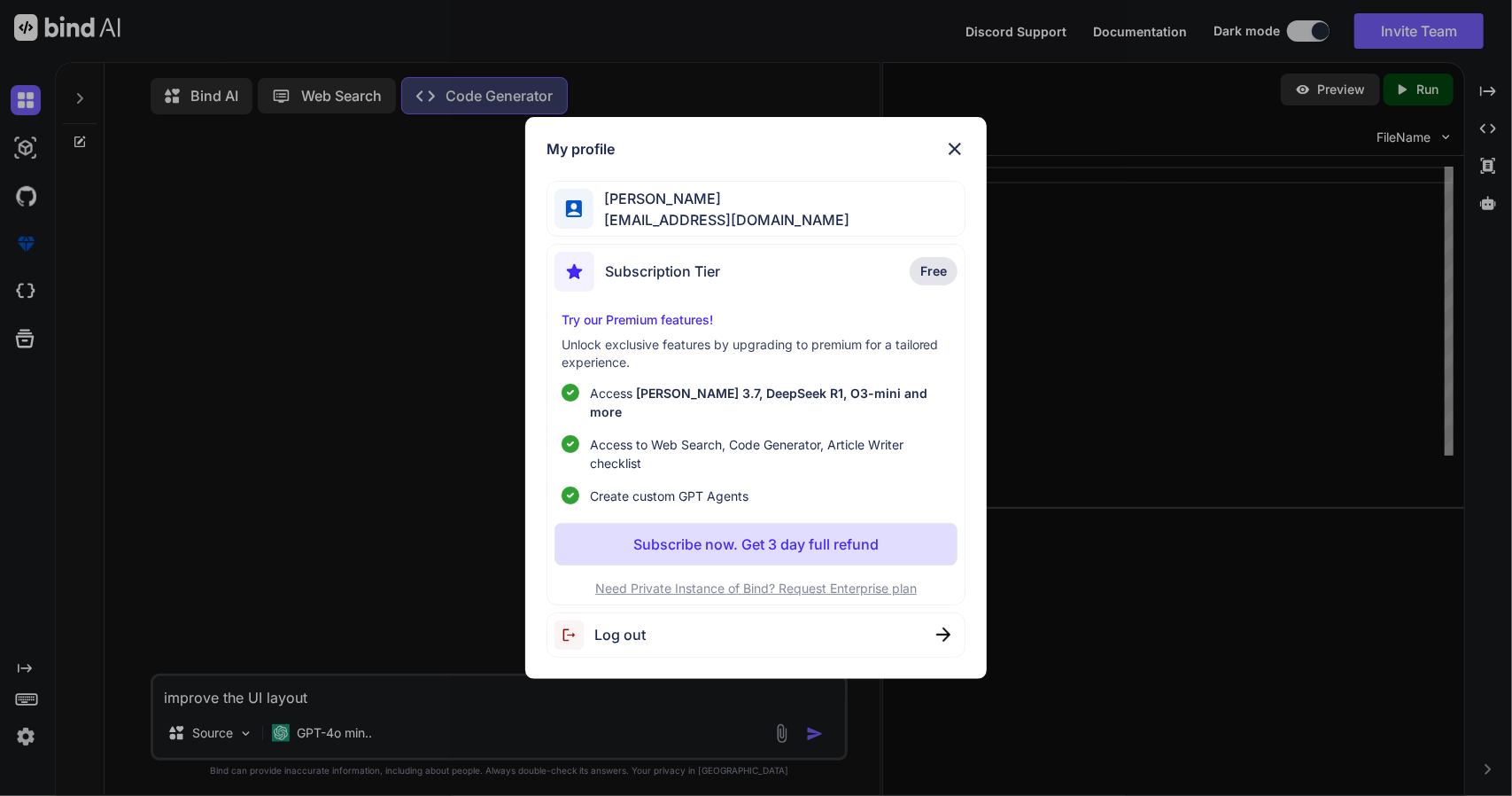
click at [655, 619] on div "Log out" at bounding box center [757, 634] width 420 height 45
type textarea "x"
